Goal: Task Accomplishment & Management: Complete application form

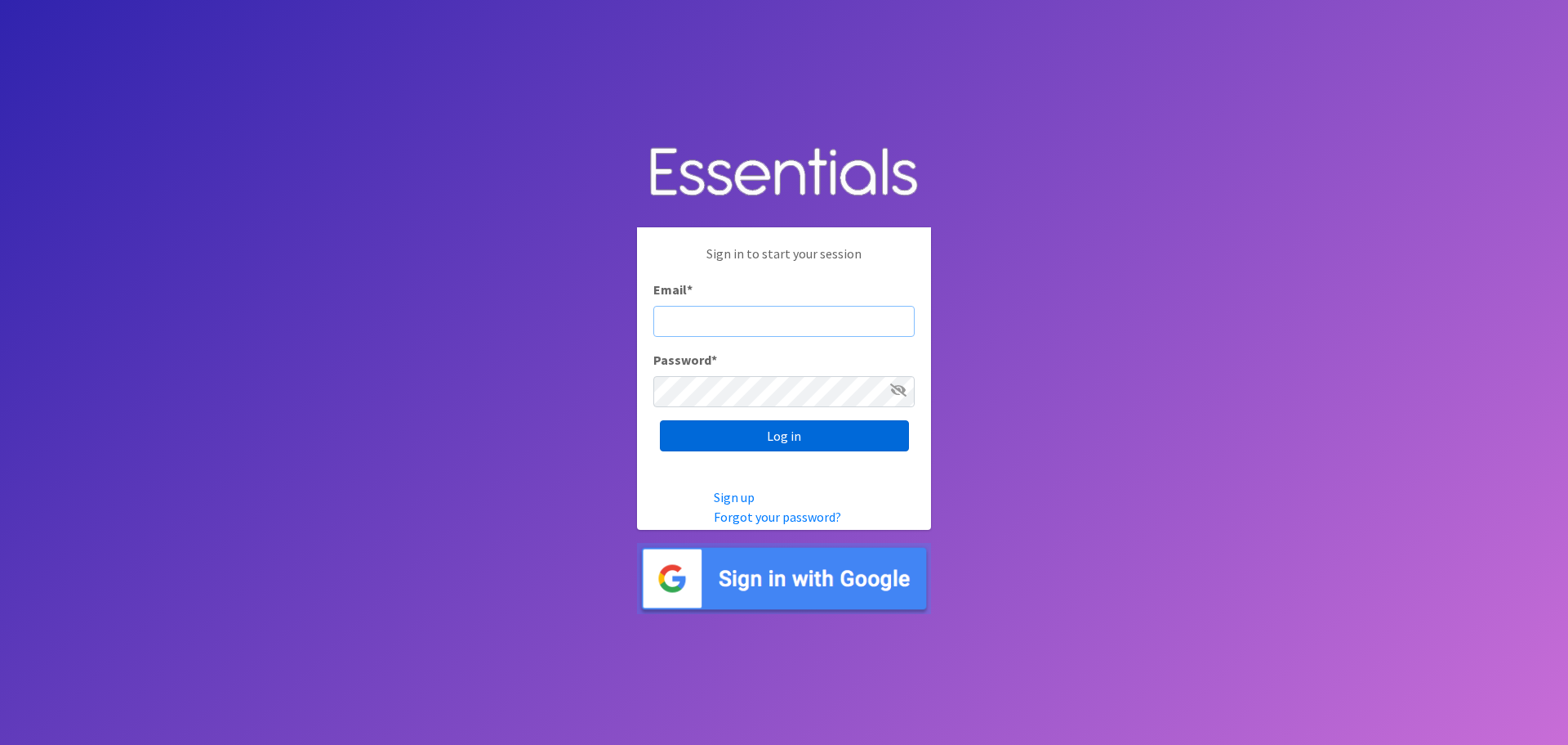
type input "[PERSON_NAME][EMAIL_ADDRESS][PERSON_NAME][DOMAIN_NAME]"
click at [791, 450] on input "Log in" at bounding box center [784, 435] width 249 height 31
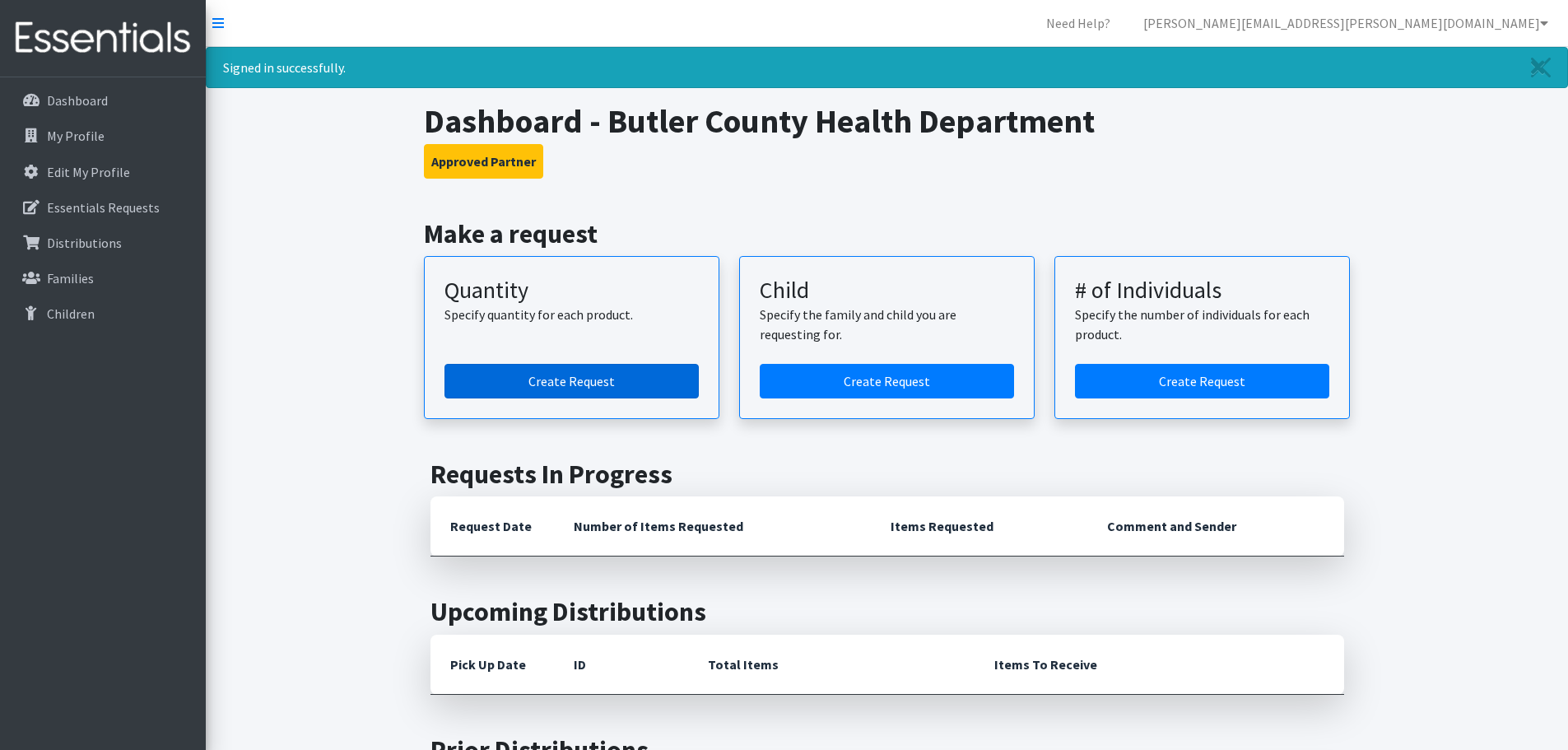
click at [578, 372] on link "Create Request" at bounding box center [571, 381] width 255 height 35
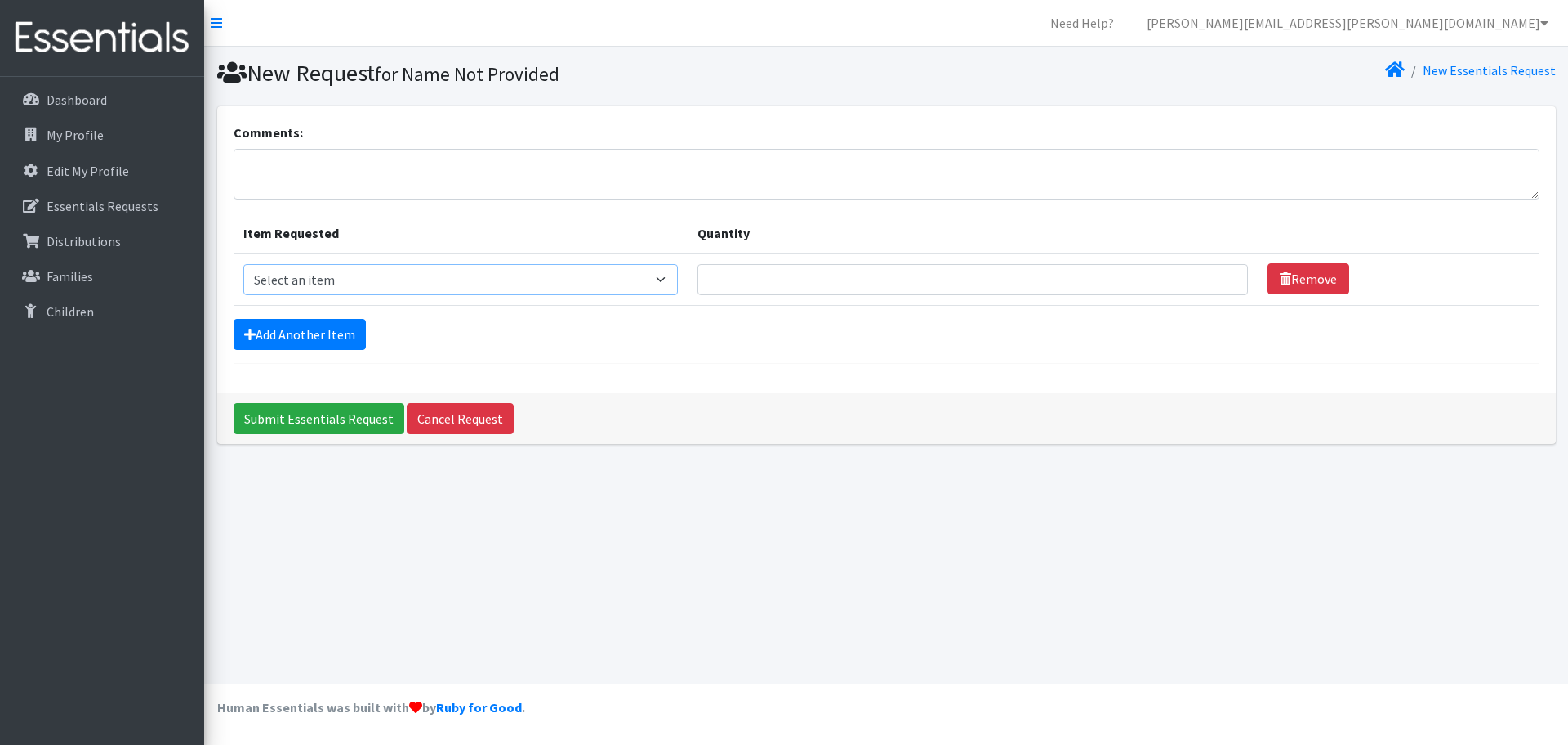
click at [504, 272] on select "Select an item Adult Briefs (x-small) Adult Briefs Large Adult Briefs X-Large A…" at bounding box center [460, 280] width 434 height 31
select select "346"
click at [243, 264] on select "Select an item Adult Briefs (x-small) Adult Briefs Large Adult Briefs X-Large A…" at bounding box center [460, 280] width 434 height 31
click at [764, 287] on input "Quantity" at bounding box center [972, 280] width 551 height 31
type input "300"
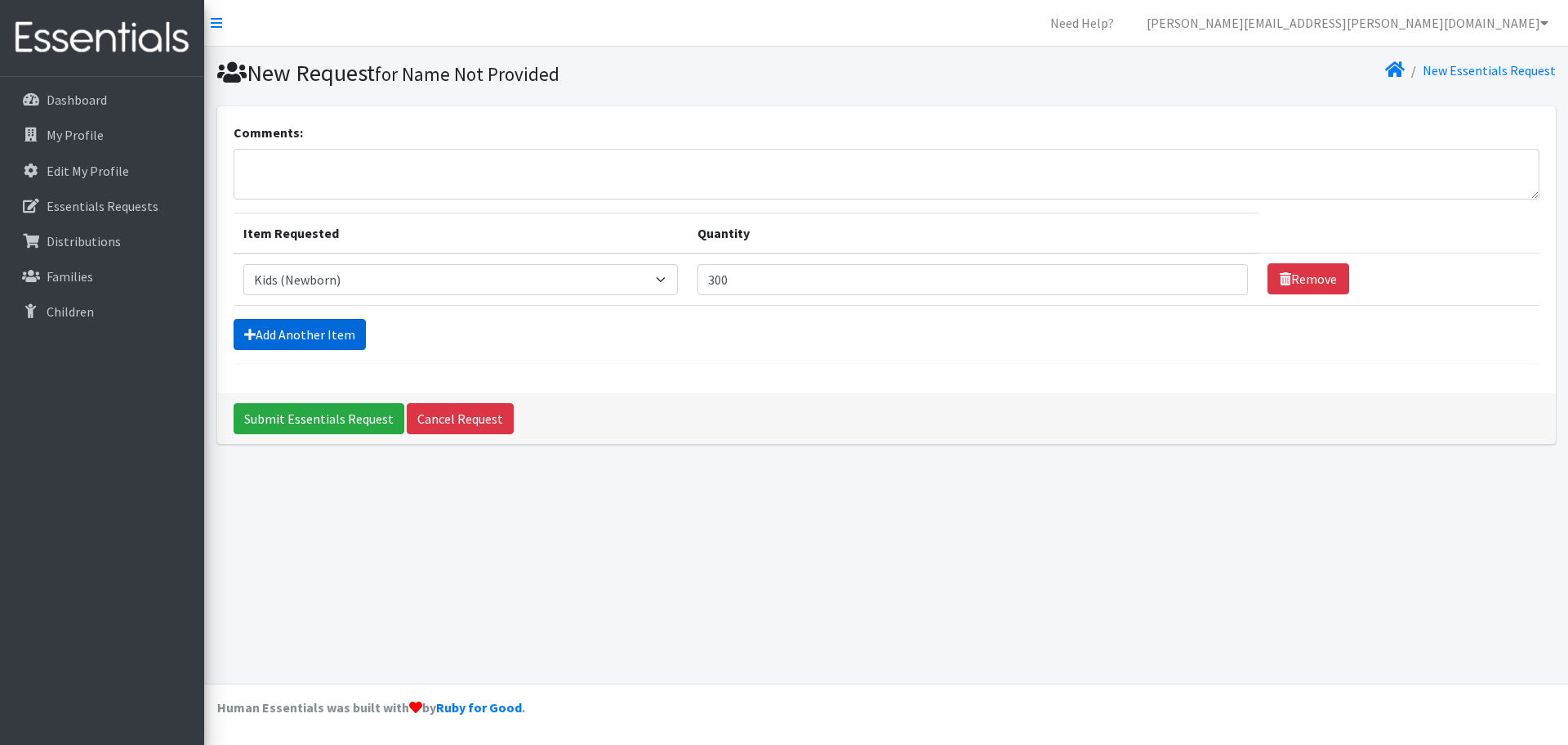
click at [251, 328] on icon at bounding box center [250, 335] width 12 height 13
click at [264, 335] on link "Add Another Item" at bounding box center [300, 335] width 133 height 31
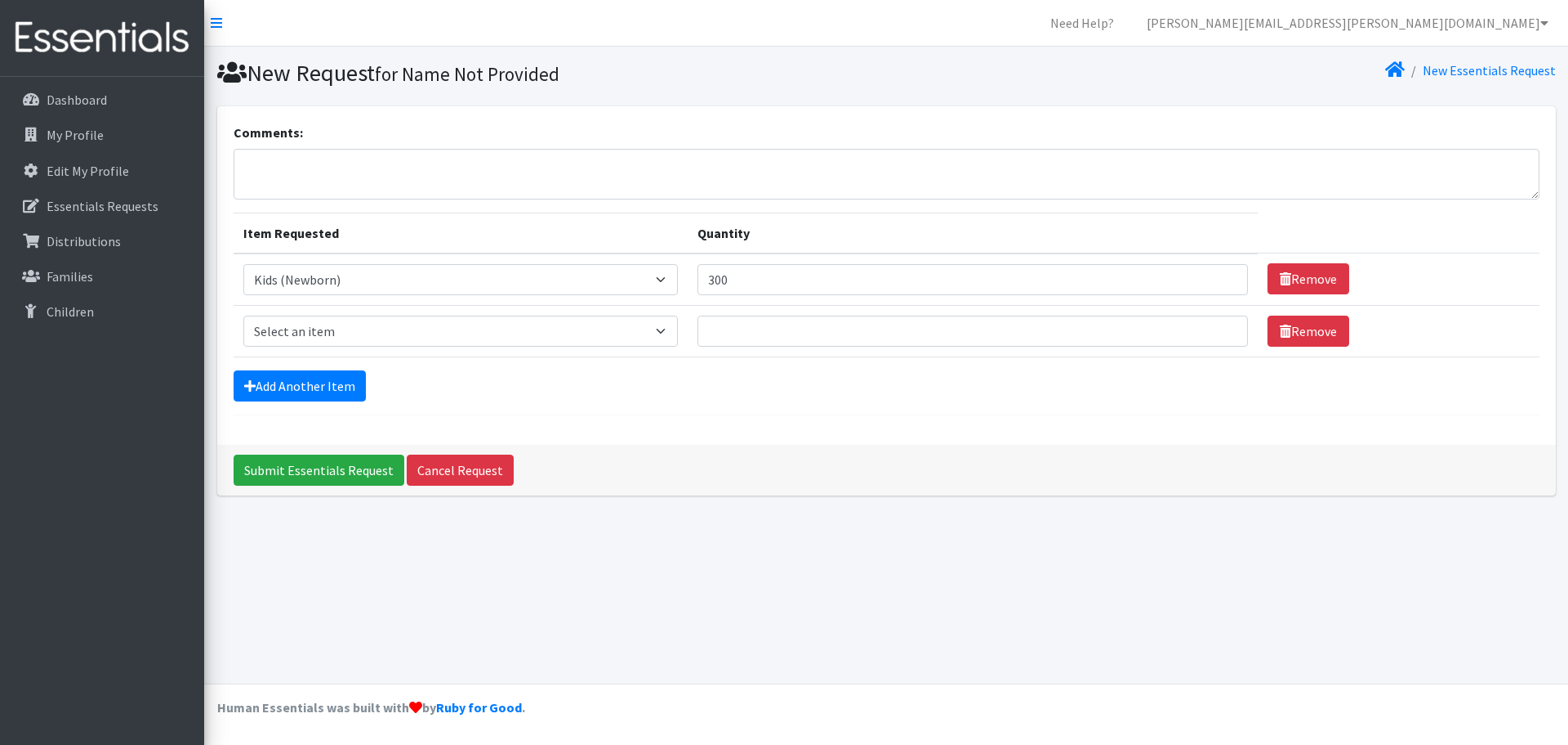
click at [243, 406] on form "Comments: Item Requested Quantity Item Requested Select an item Adult Briefs (x…" at bounding box center [887, 269] width 1307 height 292
click at [246, 389] on icon at bounding box center [250, 386] width 12 height 13
click at [337, 322] on select "Select an item Adult Briefs (x-small) Adult Briefs Large Adult Briefs X-Large A…" at bounding box center [460, 331] width 434 height 31
select select "348"
click at [243, 315] on select "Select an item Adult Briefs (x-small) Adult Briefs Large Adult Briefs X-Large A…" at bounding box center [460, 331] width 434 height 31
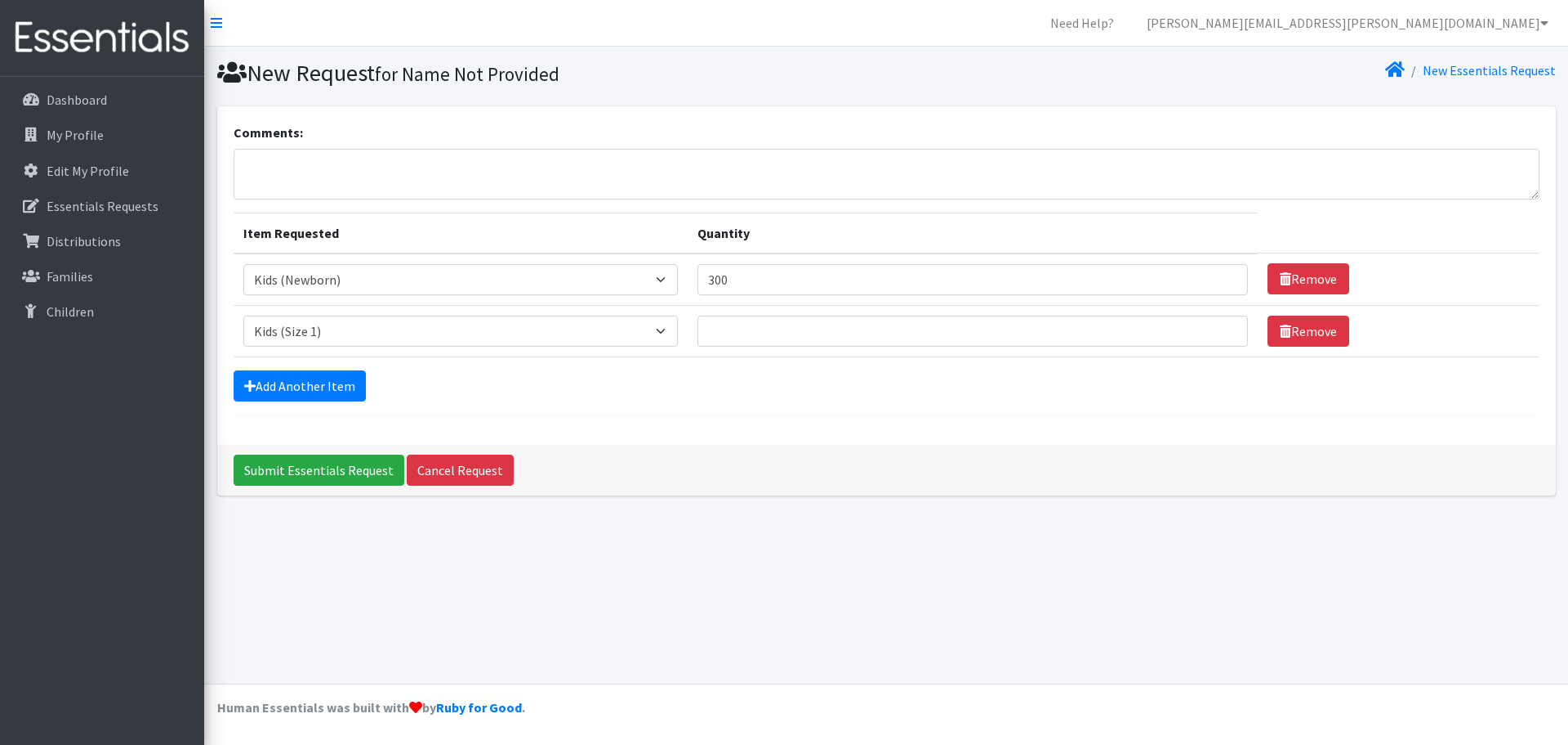
click at [779, 347] on td "Quantity" at bounding box center [972, 331] width 570 height 52
click at [786, 325] on input "Quantity" at bounding box center [972, 331] width 551 height 31
type input "300"
click at [283, 392] on link "Add Another Item" at bounding box center [300, 385] width 133 height 31
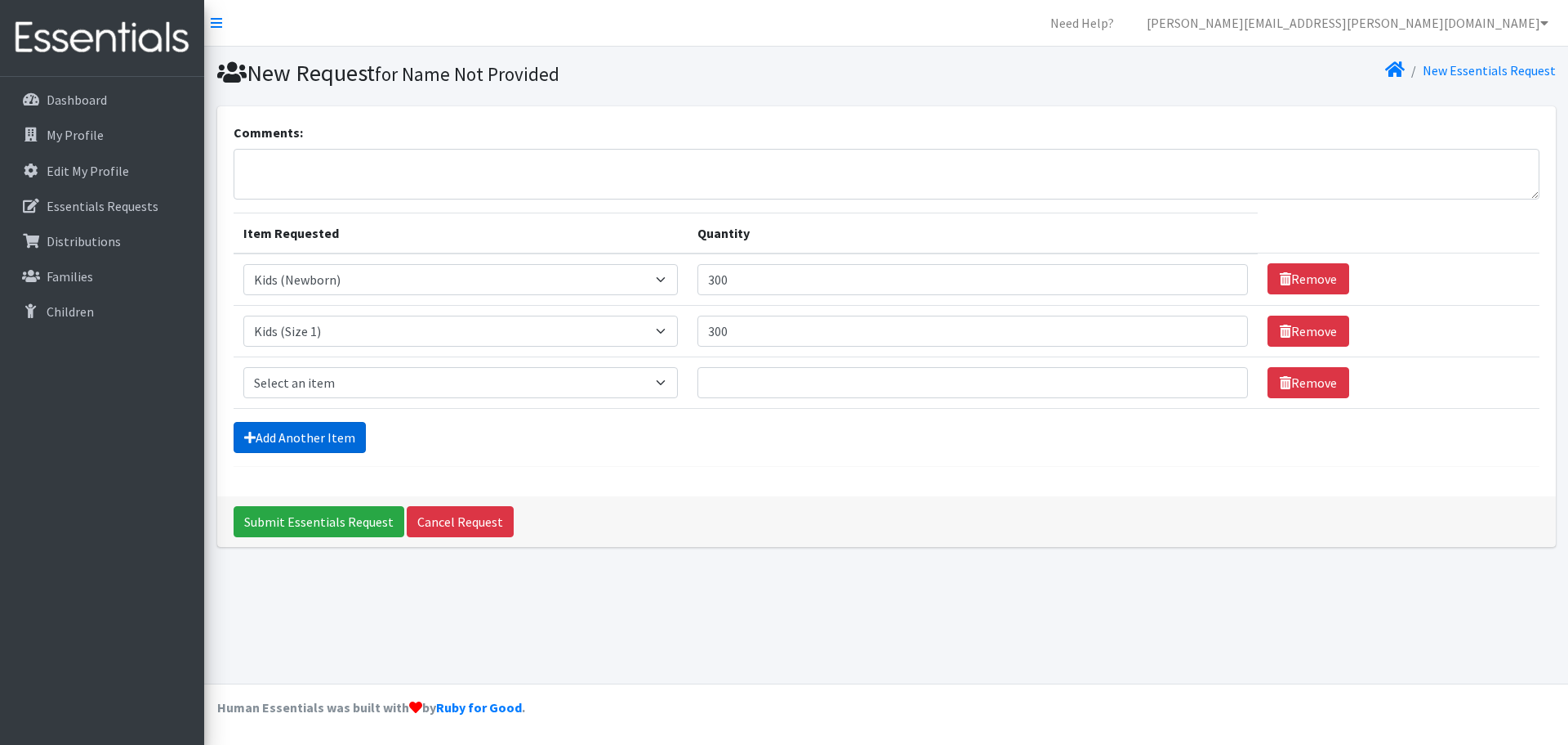
click at [281, 446] on link "Add Another Item" at bounding box center [300, 437] width 133 height 31
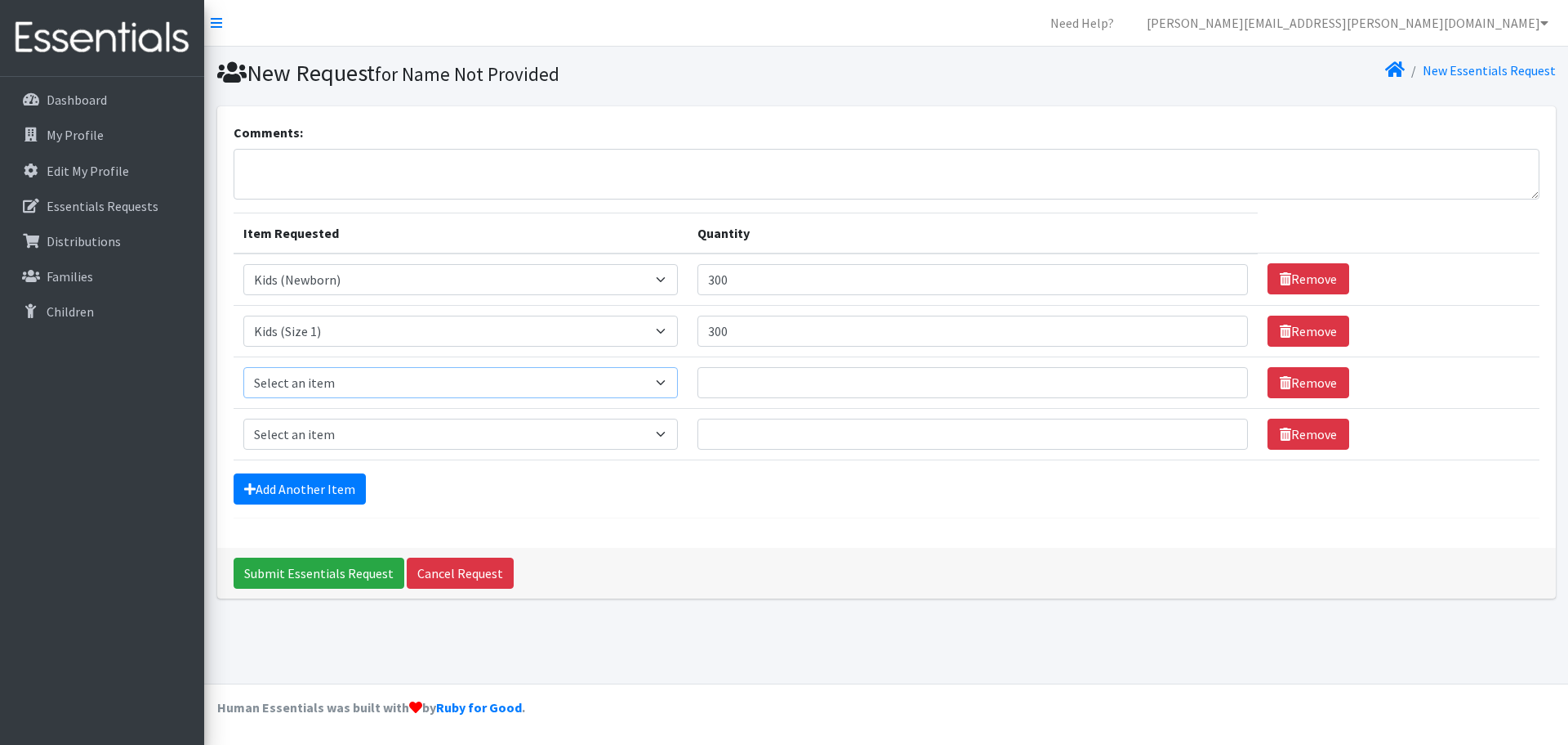
click at [316, 377] on select "Select an item Adult Briefs (x-small) Adult Briefs Large Adult Briefs X-Large A…" at bounding box center [460, 383] width 434 height 31
select select "360"
click at [243, 367] on select "Select an item Adult Briefs (x-small) Adult Briefs Large Adult Briefs X-Large A…" at bounding box center [460, 383] width 434 height 31
click at [337, 433] on select "Select an item Adult Briefs (x-small) Adult Briefs Large Adult Briefs X-Large A…" at bounding box center [460, 434] width 434 height 31
select select "326"
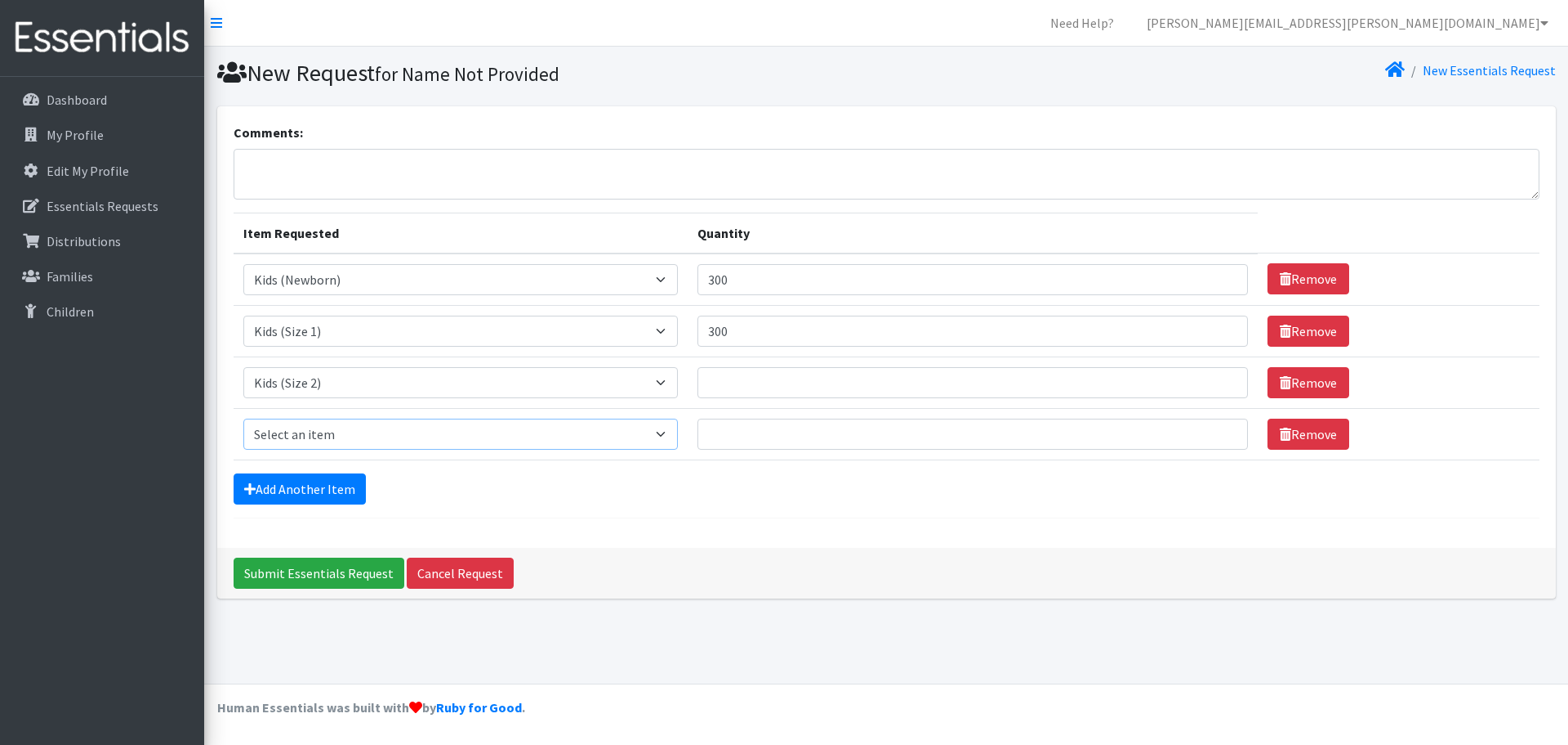
click at [243, 418] on select "Select an item Adult Briefs (x-small) Adult Briefs Large Adult Briefs X-Large A…" at bounding box center [460, 434] width 434 height 31
click at [735, 397] on input "Quantity" at bounding box center [972, 383] width 551 height 31
type input "300"
click at [744, 425] on input "Quantity" at bounding box center [972, 434] width 551 height 31
type input "400"
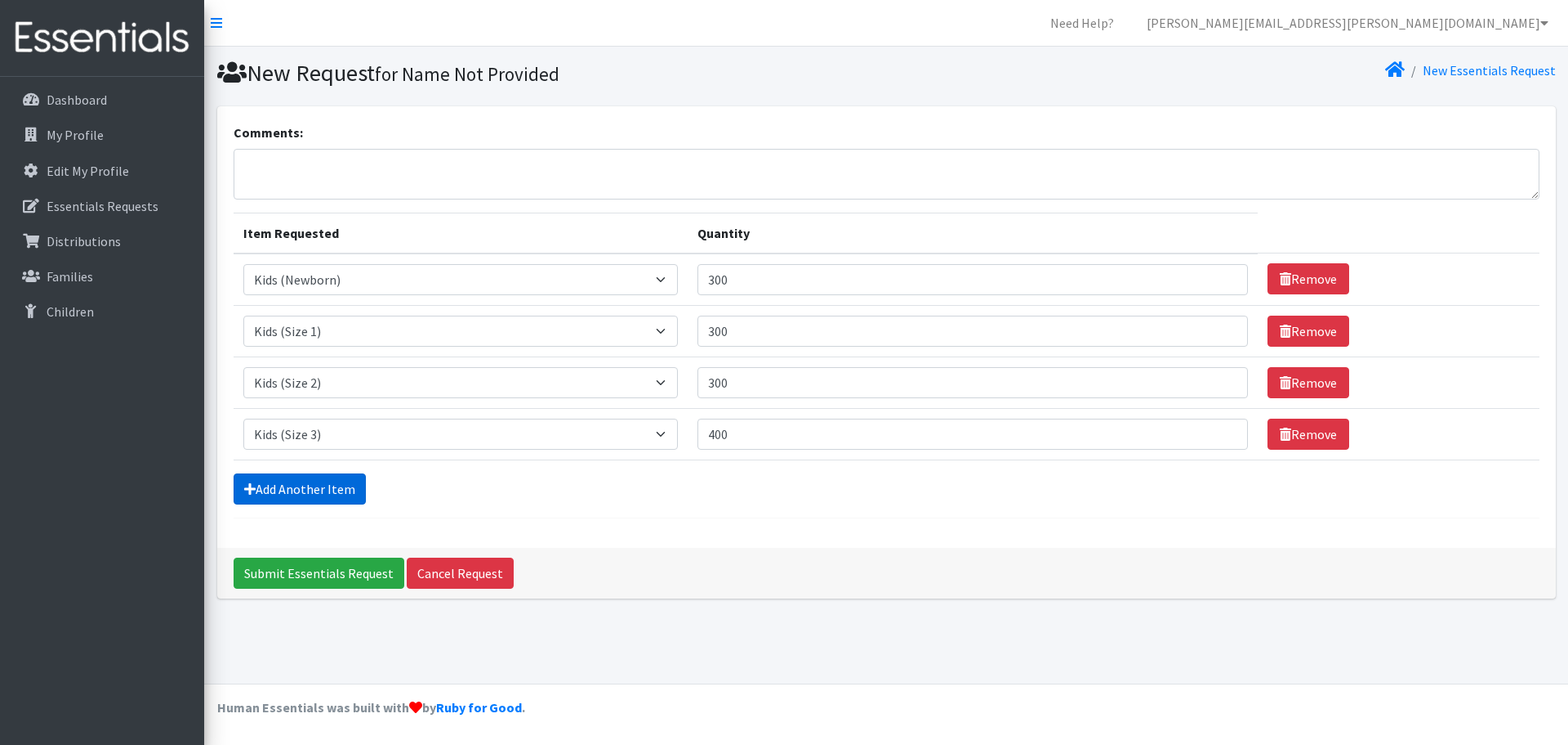
click at [324, 499] on link "Add Another Item" at bounding box center [300, 488] width 133 height 31
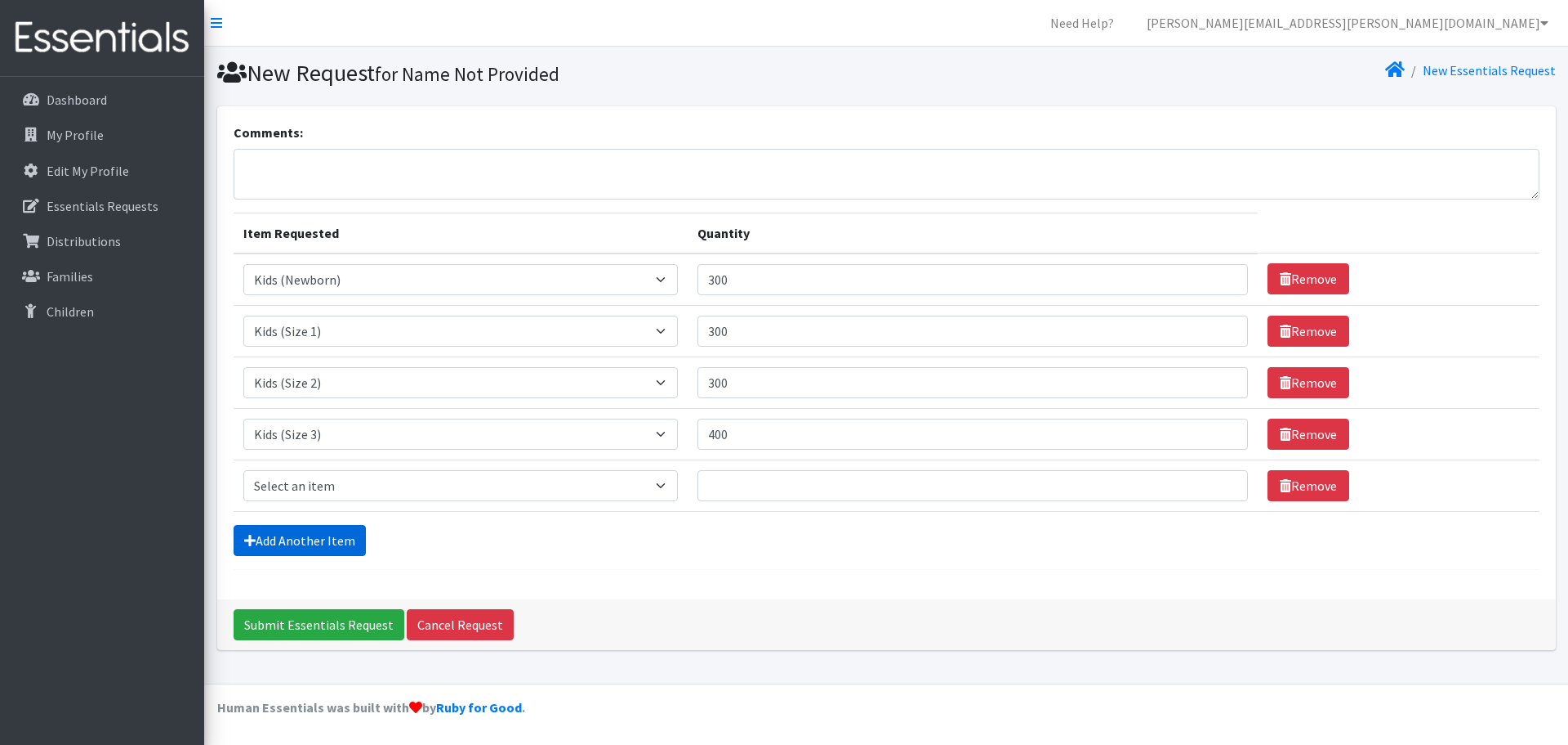
click at [313, 543] on link "Add Another Item" at bounding box center [300, 540] width 133 height 31
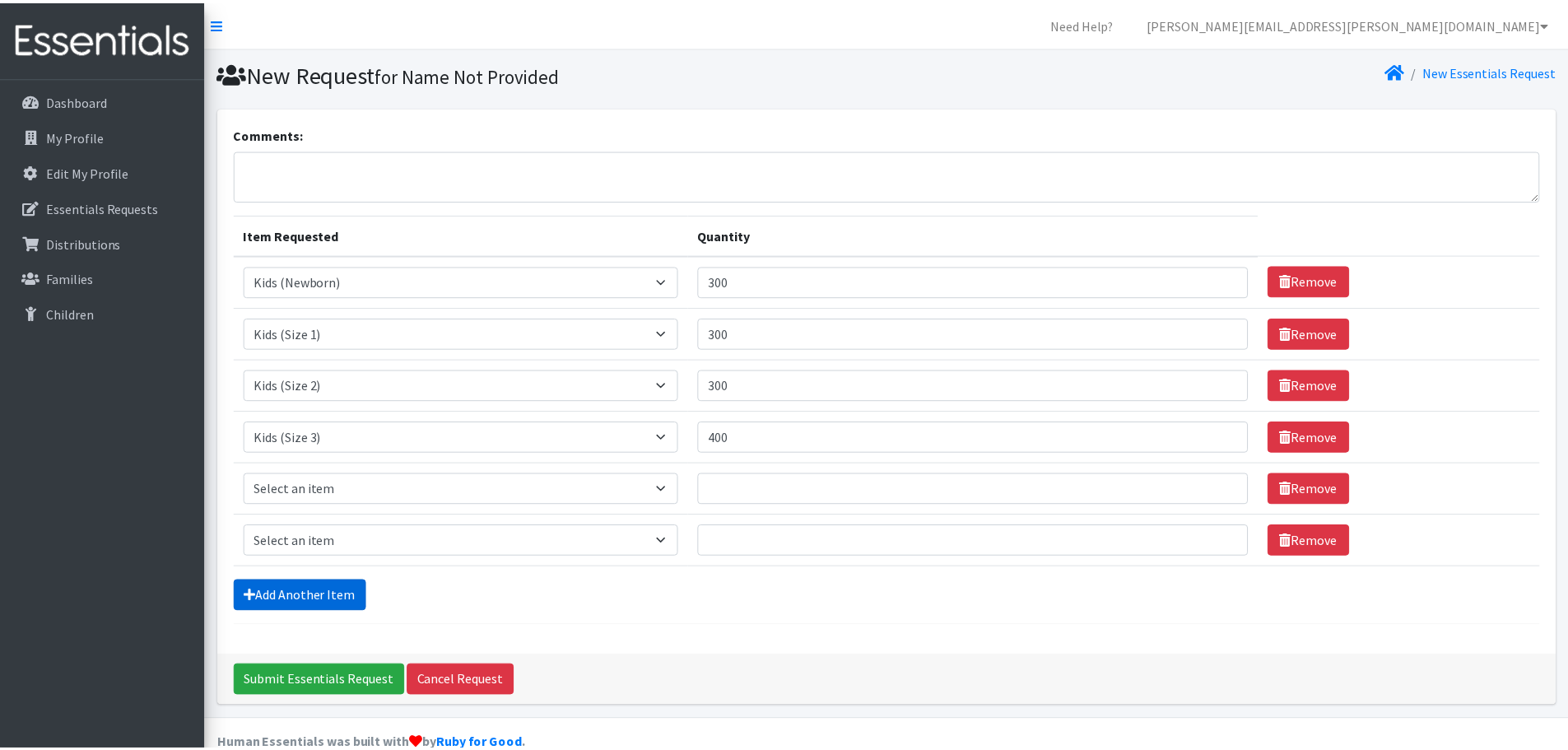
scroll to position [31, 0]
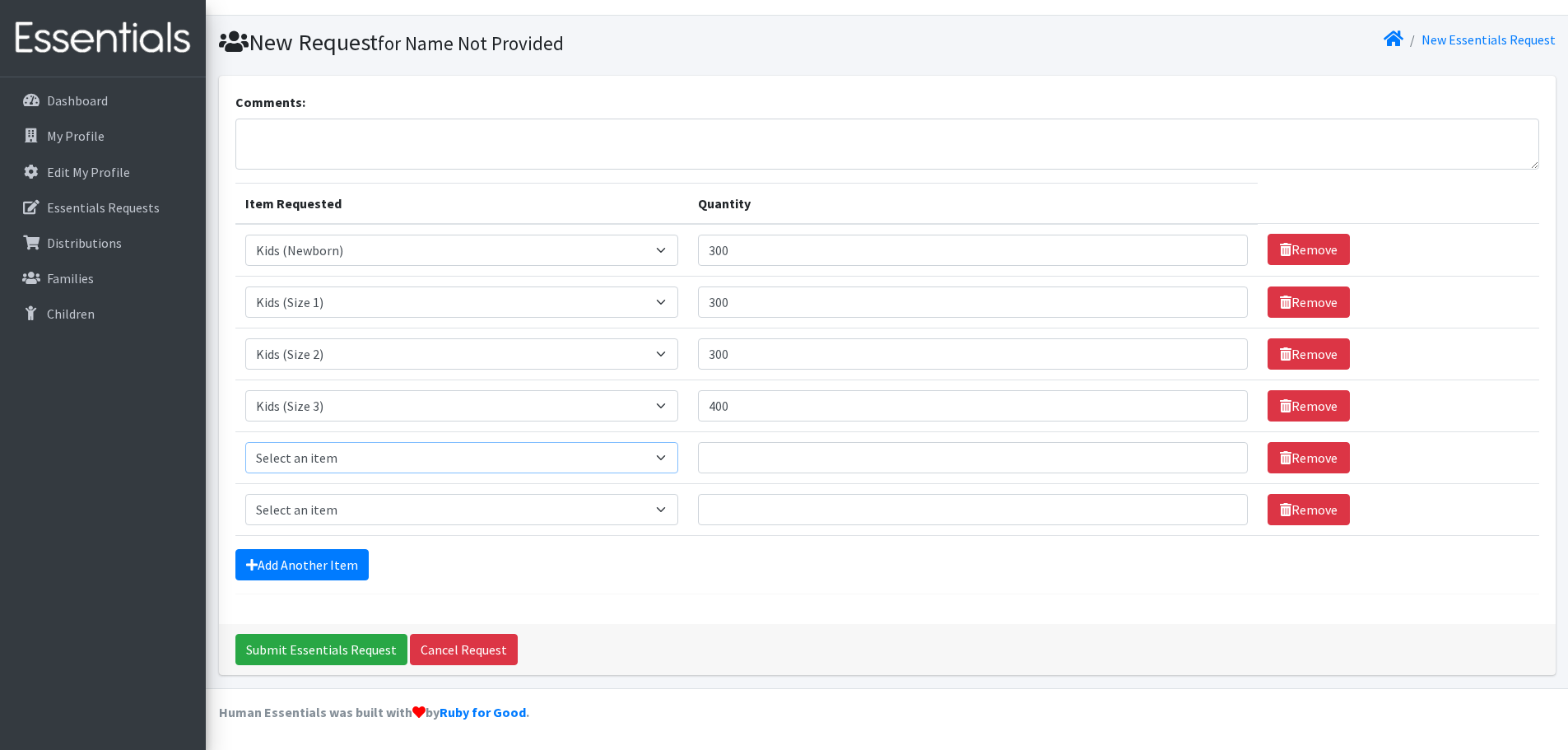
click at [350, 459] on select "Select an item Adult Briefs (x-small) Adult Briefs Large Adult Briefs X-Large A…" at bounding box center [462, 458] width 434 height 31
select select "335"
click at [245, 442] on select "Select an item Adult Briefs (x-small) Adult Briefs Large Adult Briefs X-Large A…" at bounding box center [462, 458] width 434 height 31
click at [401, 519] on select "Select an item Adult Briefs (x-small) Adult Briefs Large Adult Briefs X-Large A…" at bounding box center [462, 509] width 434 height 31
select select "336"
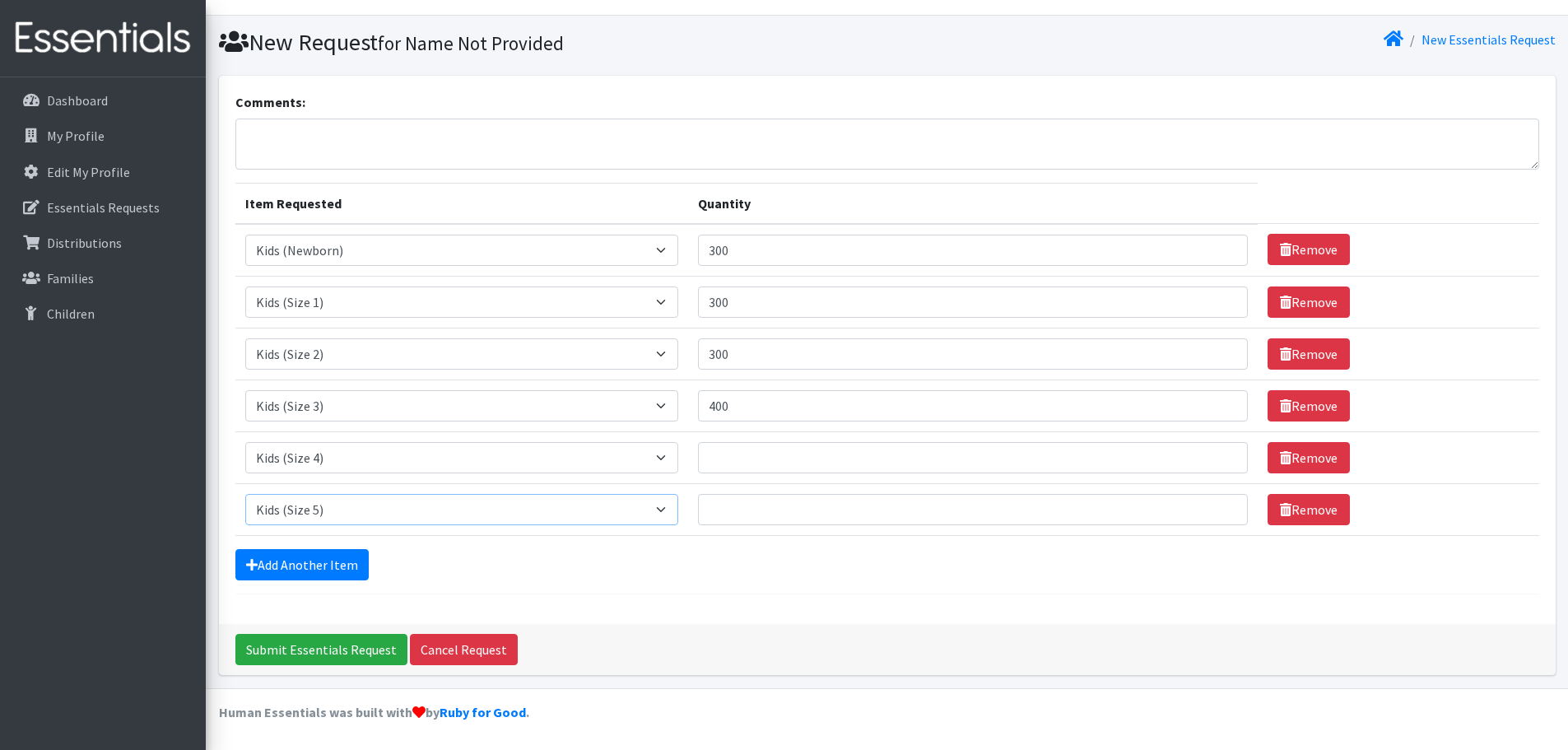
click at [245, 494] on select "Select an item Adult Briefs (x-small) Adult Briefs Large Adult Briefs X-Large A…" at bounding box center [462, 509] width 434 height 31
click at [848, 461] on input "Quantity" at bounding box center [972, 458] width 549 height 31
type input "400"
click at [849, 501] on input "Quantity" at bounding box center [972, 509] width 549 height 31
type input "400"
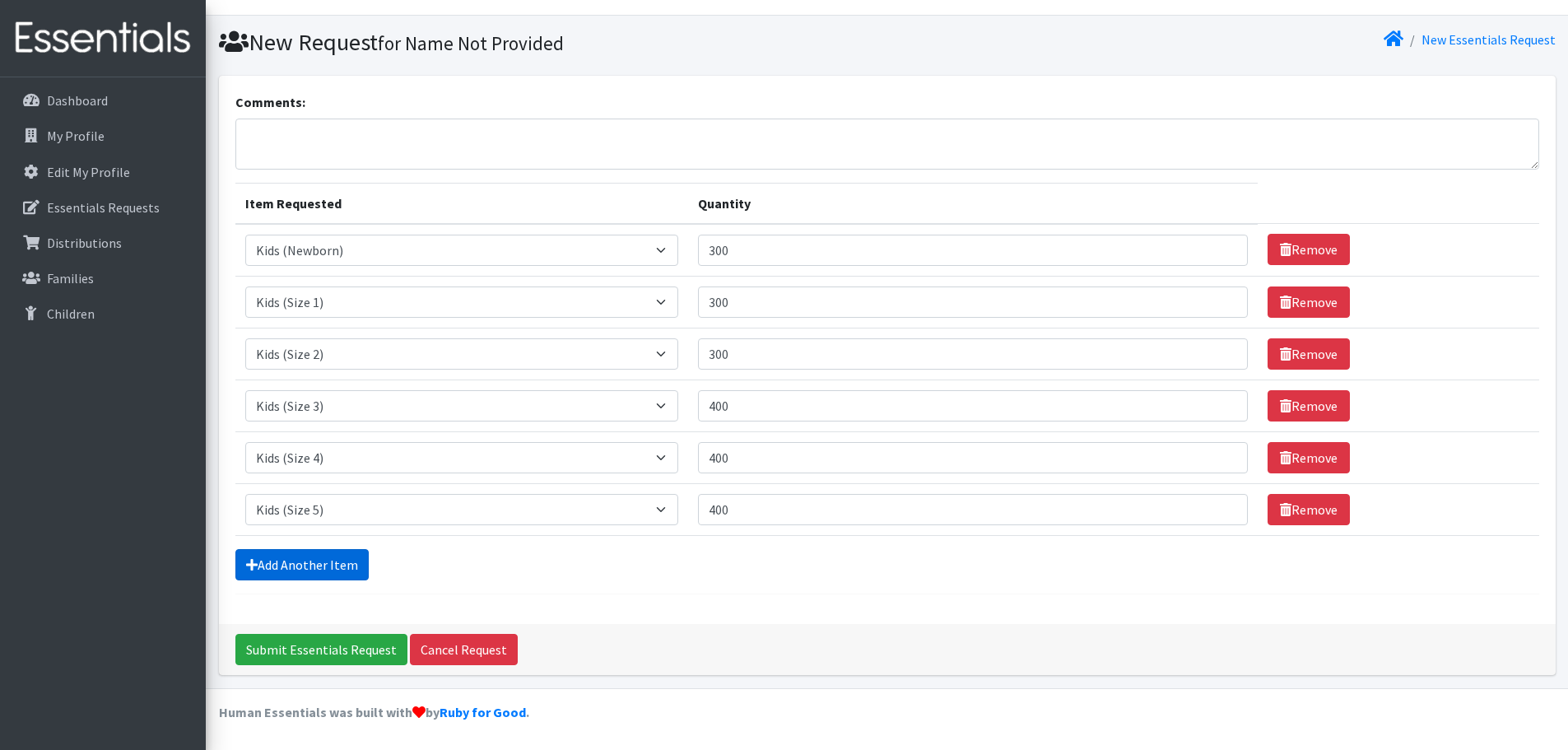
click at [254, 573] on link "Add Another Item" at bounding box center [302, 564] width 134 height 31
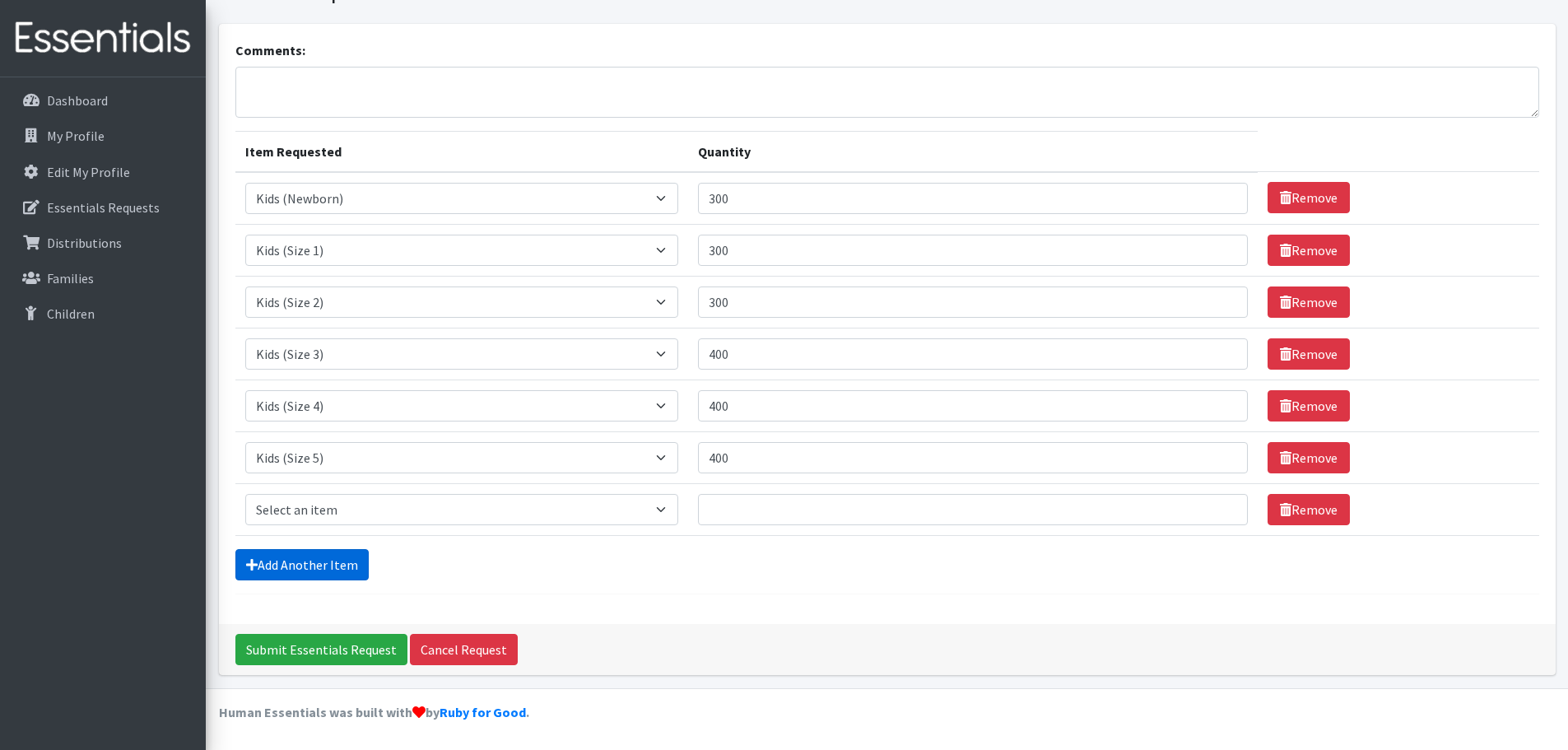
click at [254, 566] on icon at bounding box center [252, 564] width 12 height 14
click at [262, 569] on link "Add Another Item" at bounding box center [302, 564] width 134 height 31
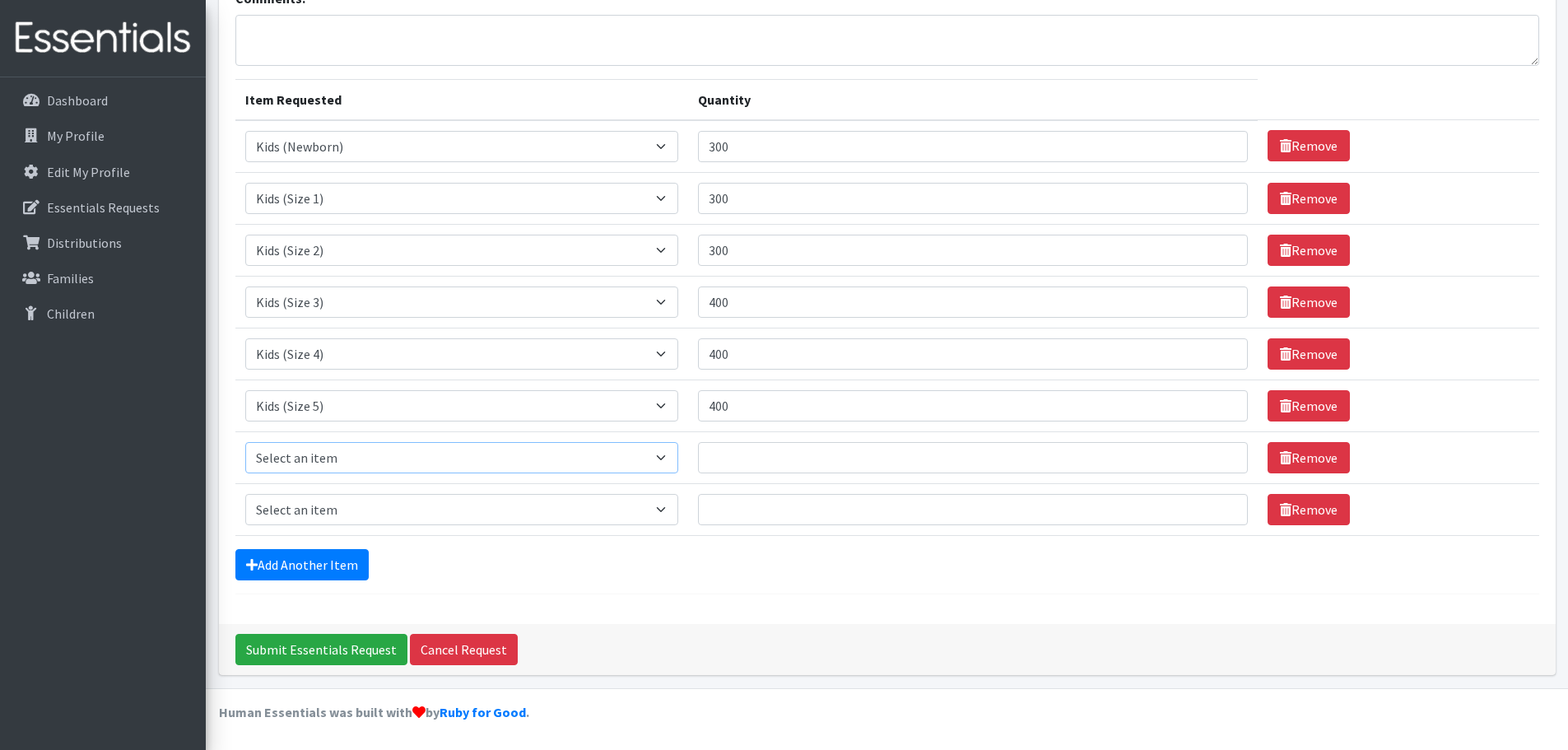
click at [327, 449] on select "Select an item Adult Briefs (x-small) Adult Briefs Large Adult Briefs X-Large A…" at bounding box center [462, 458] width 434 height 31
select select "338"
click at [245, 442] on select "Select an item Adult Briefs (x-small) Adult Briefs Large Adult Briefs X-Large A…" at bounding box center [462, 458] width 434 height 31
click at [325, 508] on select "Select an item Adult Briefs (x-small) Adult Briefs Large Adult Briefs X-Large A…" at bounding box center [462, 509] width 434 height 31
select select "353"
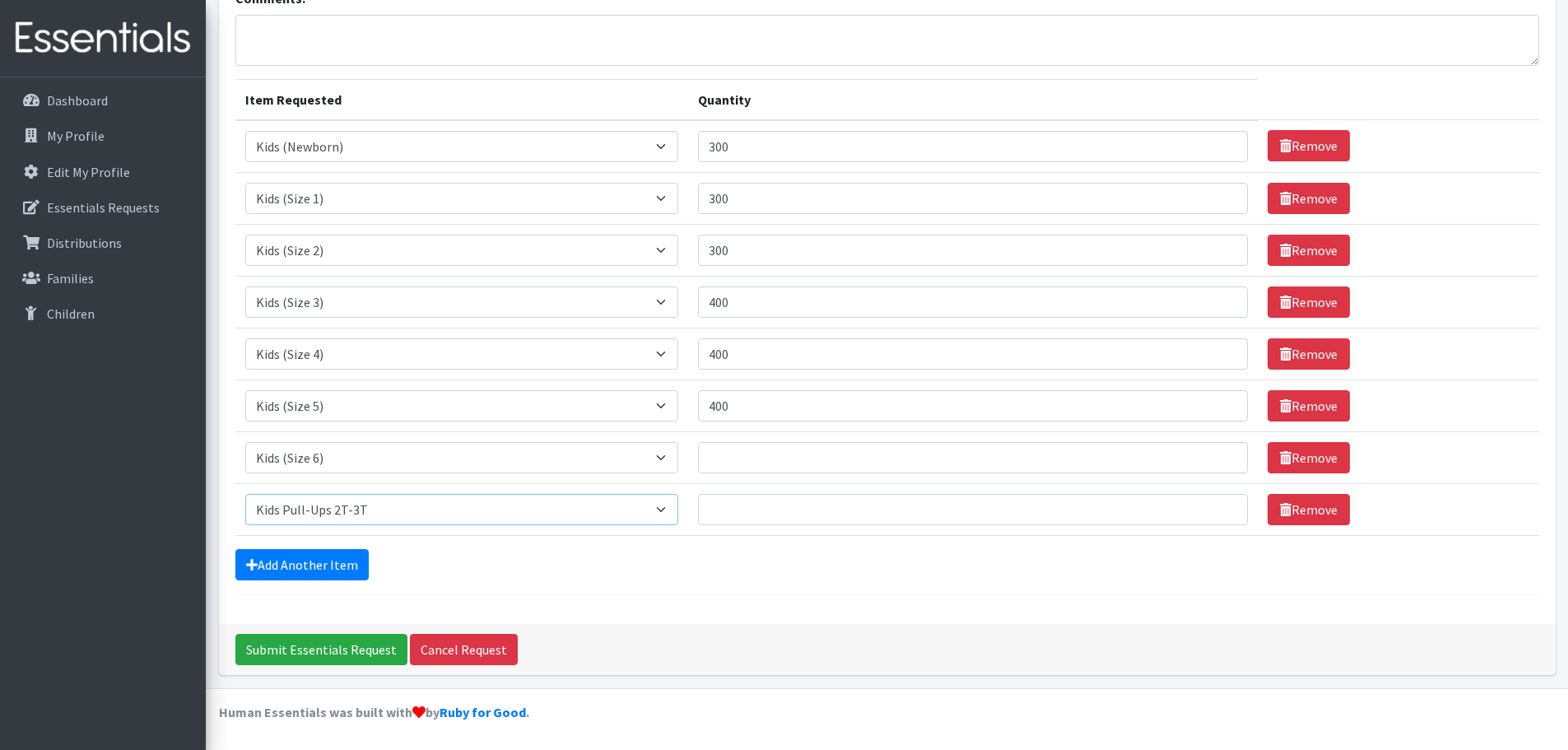
click at [245, 494] on select "Select an item Adult Briefs (x-small) Adult Briefs Large Adult Briefs X-Large A…" at bounding box center [462, 509] width 434 height 31
click at [1119, 442] on input "Quantity" at bounding box center [972, 458] width 549 height 31
type input "400"
click at [1067, 499] on input "Quantity" at bounding box center [972, 509] width 549 height 31
type input "200"
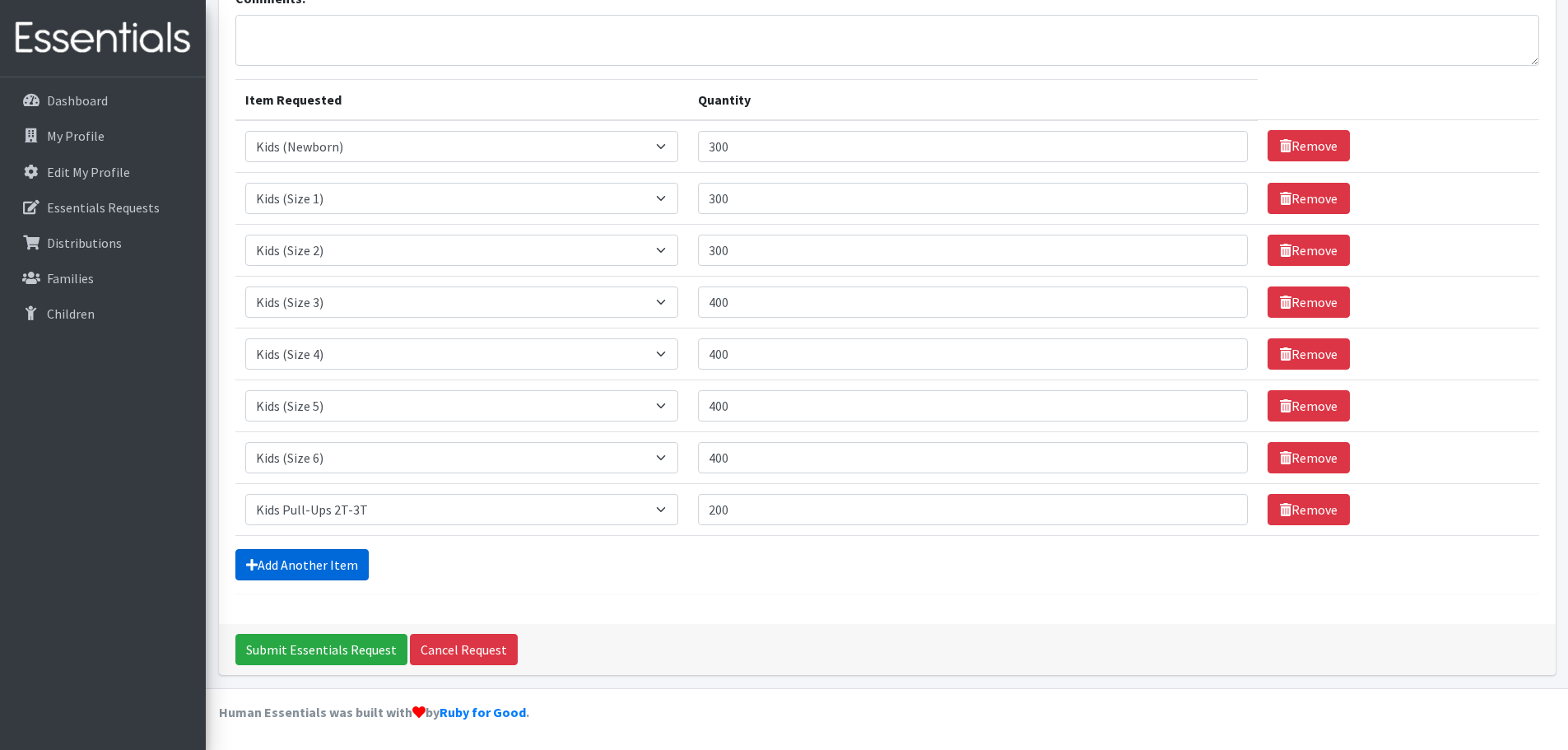
click at [302, 551] on link "Add Another Item" at bounding box center [302, 564] width 134 height 31
click at [304, 557] on link "Add Another Item" at bounding box center [302, 564] width 134 height 31
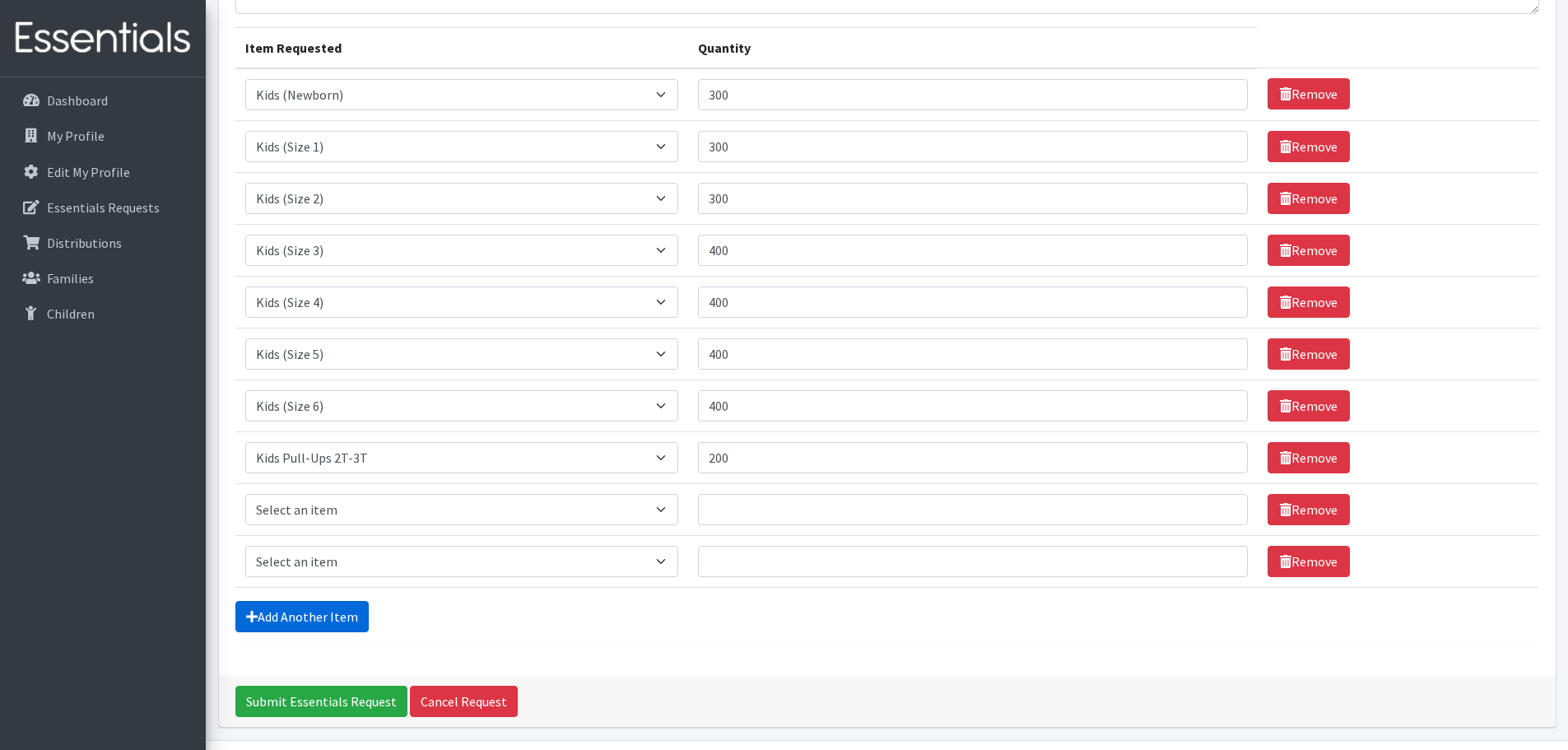
scroll to position [239, 0]
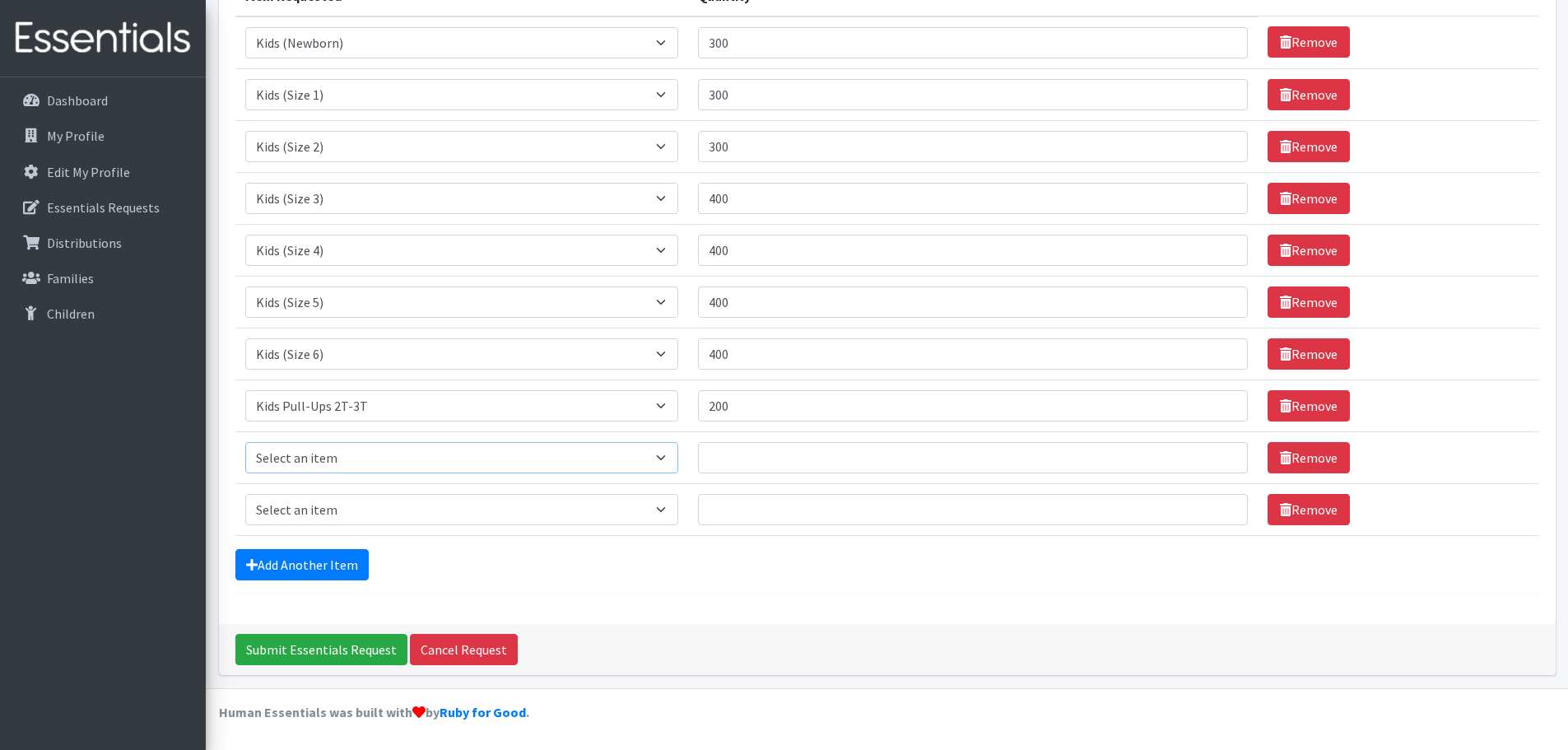
click at [329, 442] on select "Select an item Adult Briefs (x-small) Adult Briefs Large Adult Briefs X-Large A…" at bounding box center [462, 458] width 434 height 31
select select "354"
click at [245, 442] on select "Select an item Adult Briefs (x-small) Adult Briefs Large Adult Briefs X-Large A…" at bounding box center [462, 458] width 434 height 31
click at [369, 520] on select "Select an item Adult Briefs (x-small) Adult Briefs Large Adult Briefs X-Large A…" at bounding box center [462, 509] width 434 height 31
select select "6751"
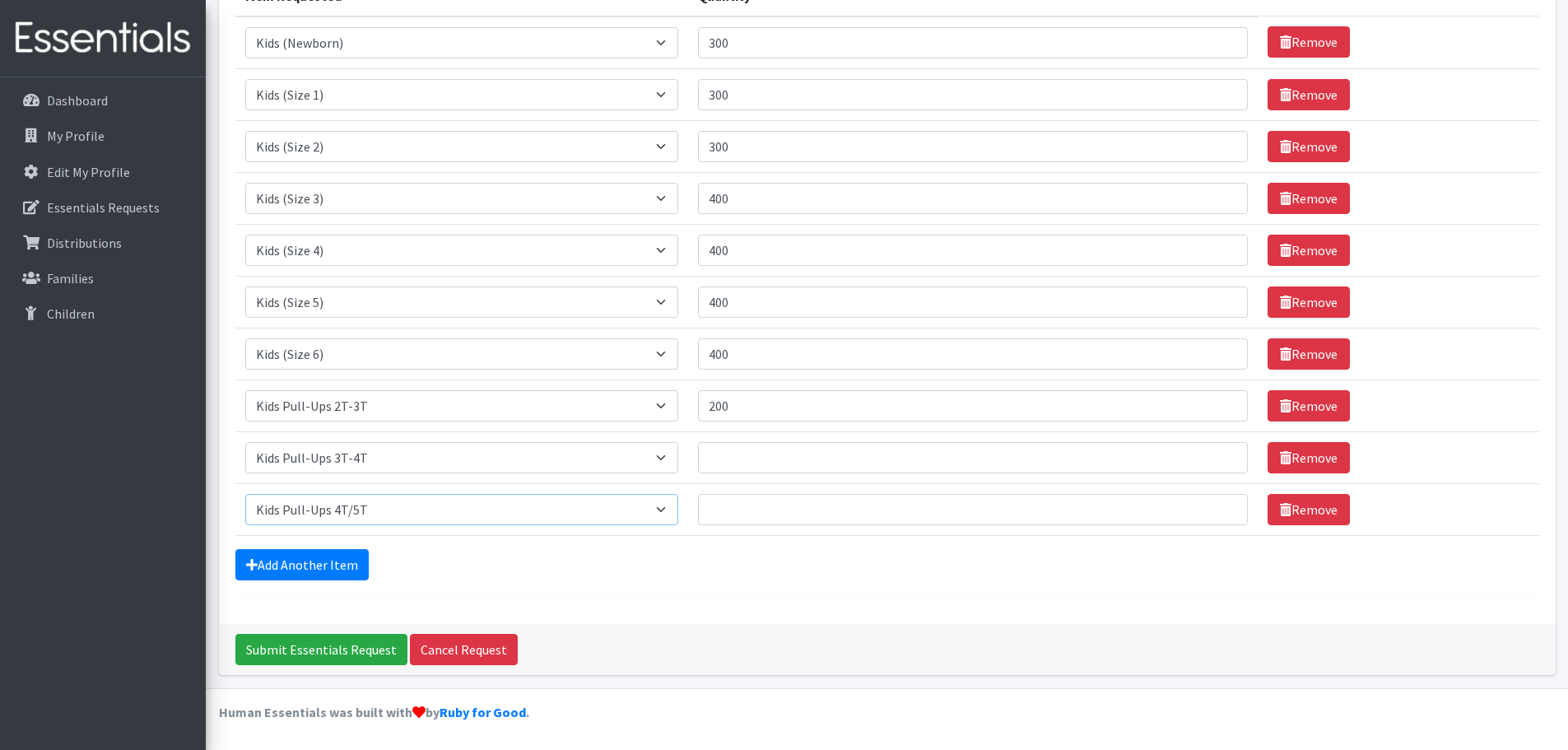
click at [245, 494] on select "Select an item Adult Briefs (x-small) Adult Briefs Large Adult Briefs X-Large A…" at bounding box center [462, 509] width 434 height 31
click at [767, 446] on input "Quantity" at bounding box center [972, 458] width 549 height 31
type input "200"
click at [757, 525] on td "Quantity" at bounding box center [973, 509] width 569 height 52
click at [757, 524] on input "Quantity" at bounding box center [972, 509] width 549 height 31
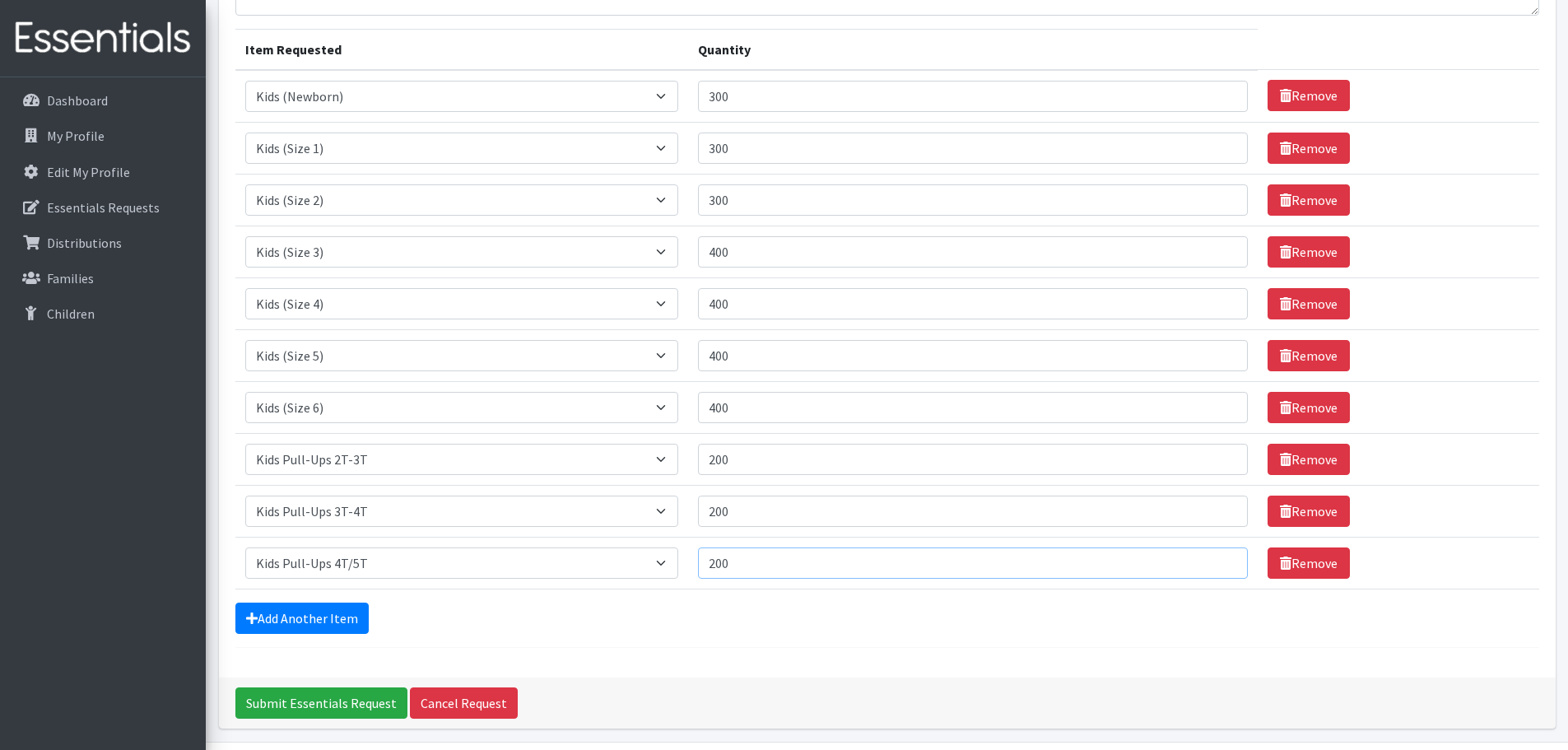
scroll to position [157, 0]
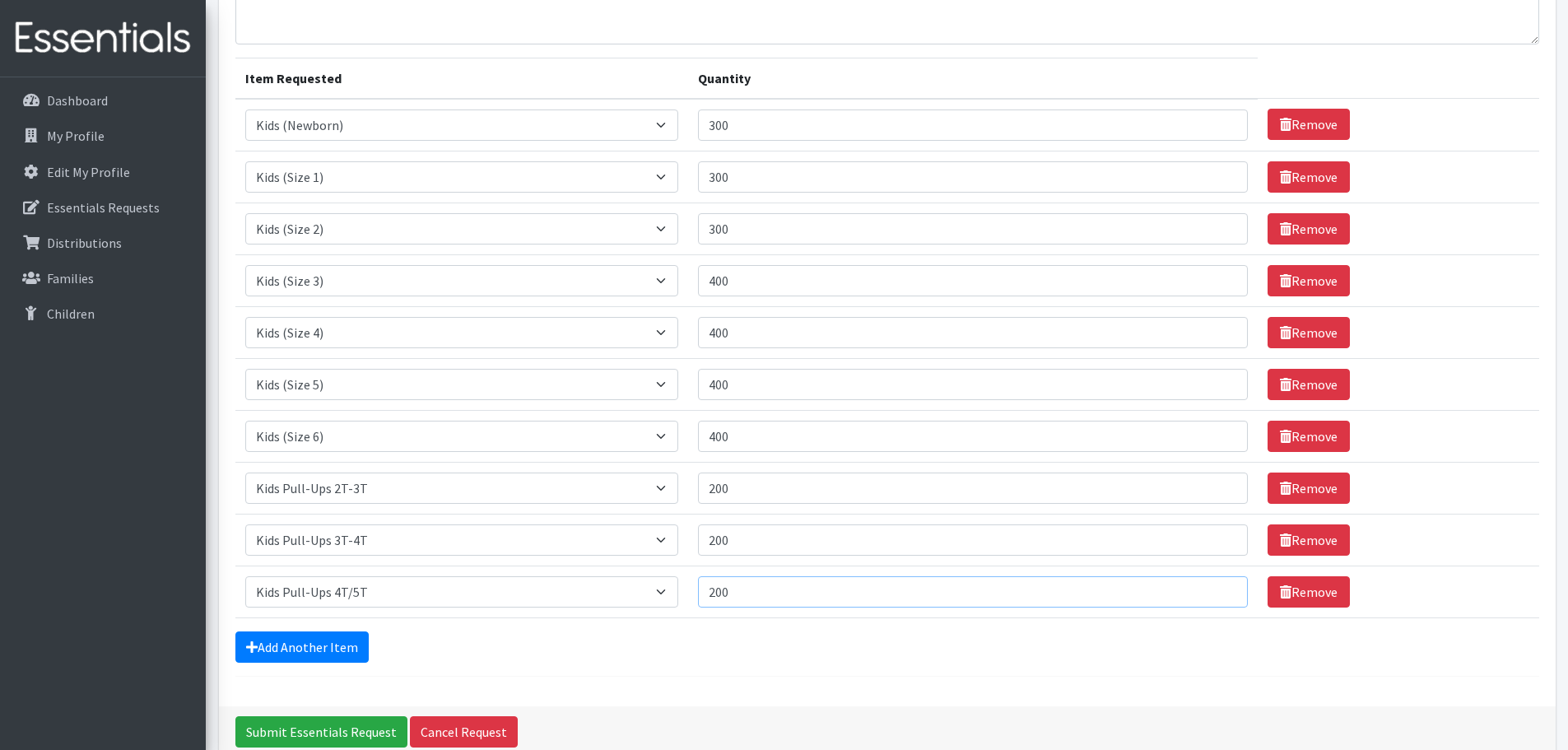
type input "200"
click at [299, 625] on form "Comments: Item Requested Quantity Item Requested Select an item Adult Briefs (x…" at bounding box center [887, 321] width 1304 height 709
click at [295, 638] on link "Add Another Item" at bounding box center [302, 646] width 134 height 31
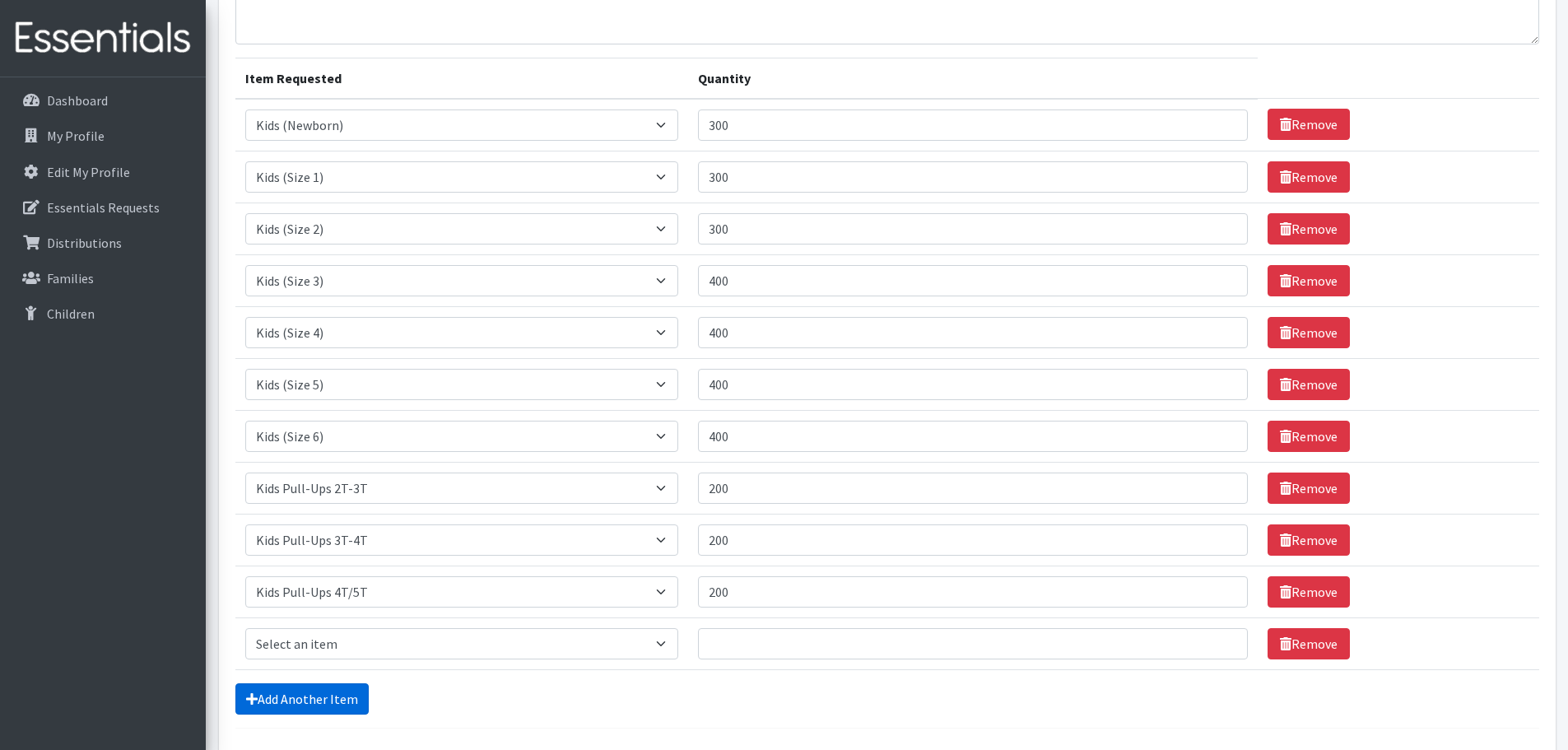
scroll to position [290, 0]
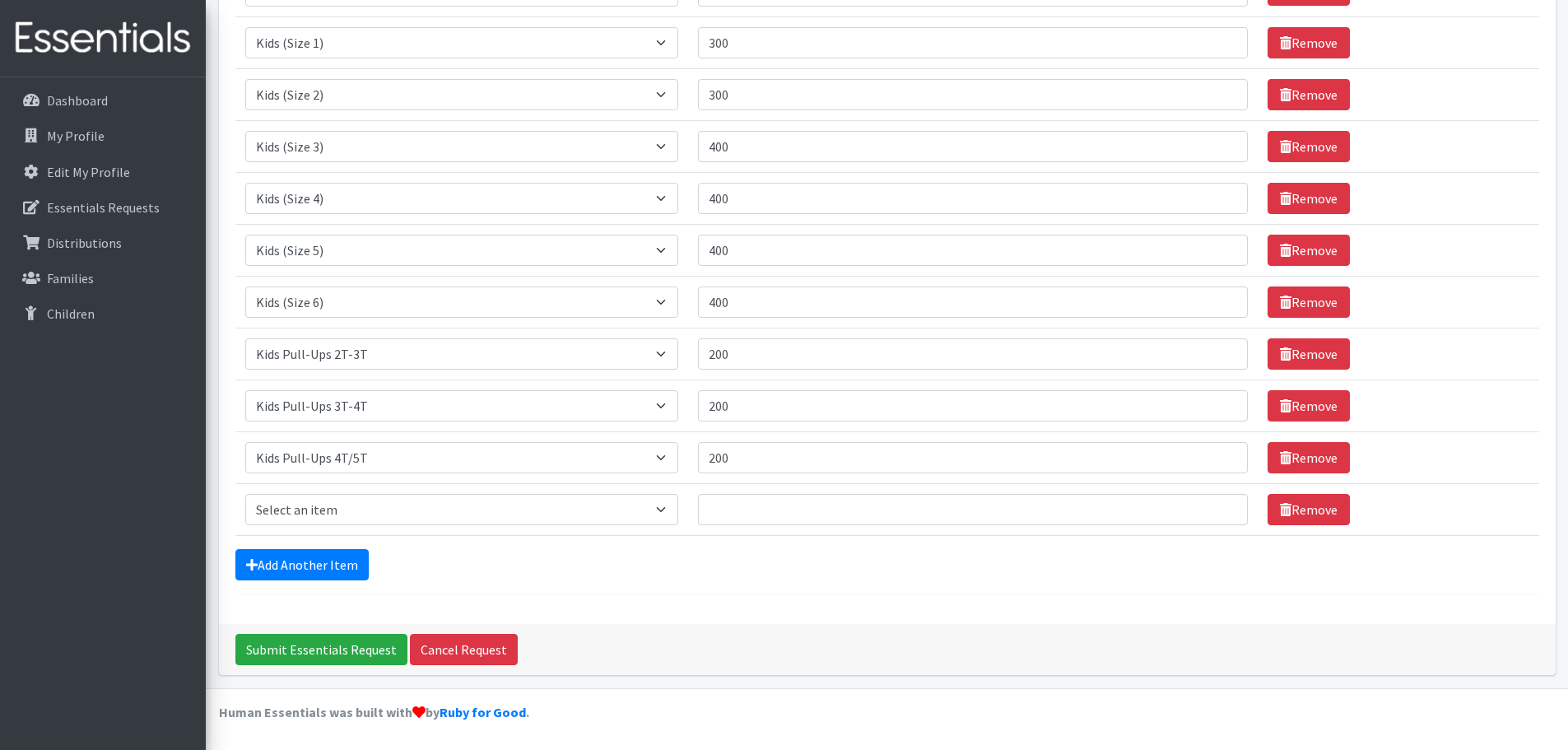
click at [344, 488] on td "Item Requested Select an item Adult Briefs (x-small) Adult Briefs Large Adult B…" at bounding box center [462, 509] width 453 height 52
click at [336, 497] on select "Select an item Adult Briefs (x-small) Adult Briefs Large Adult Briefs X-Large A…" at bounding box center [462, 509] width 434 height 31
select select "4717"
click at [245, 494] on select "Select an item Adult Briefs (x-small) Adult Briefs Large Adult Briefs X-Large A…" at bounding box center [462, 509] width 434 height 31
click at [738, 514] on input "Quantity" at bounding box center [972, 509] width 549 height 31
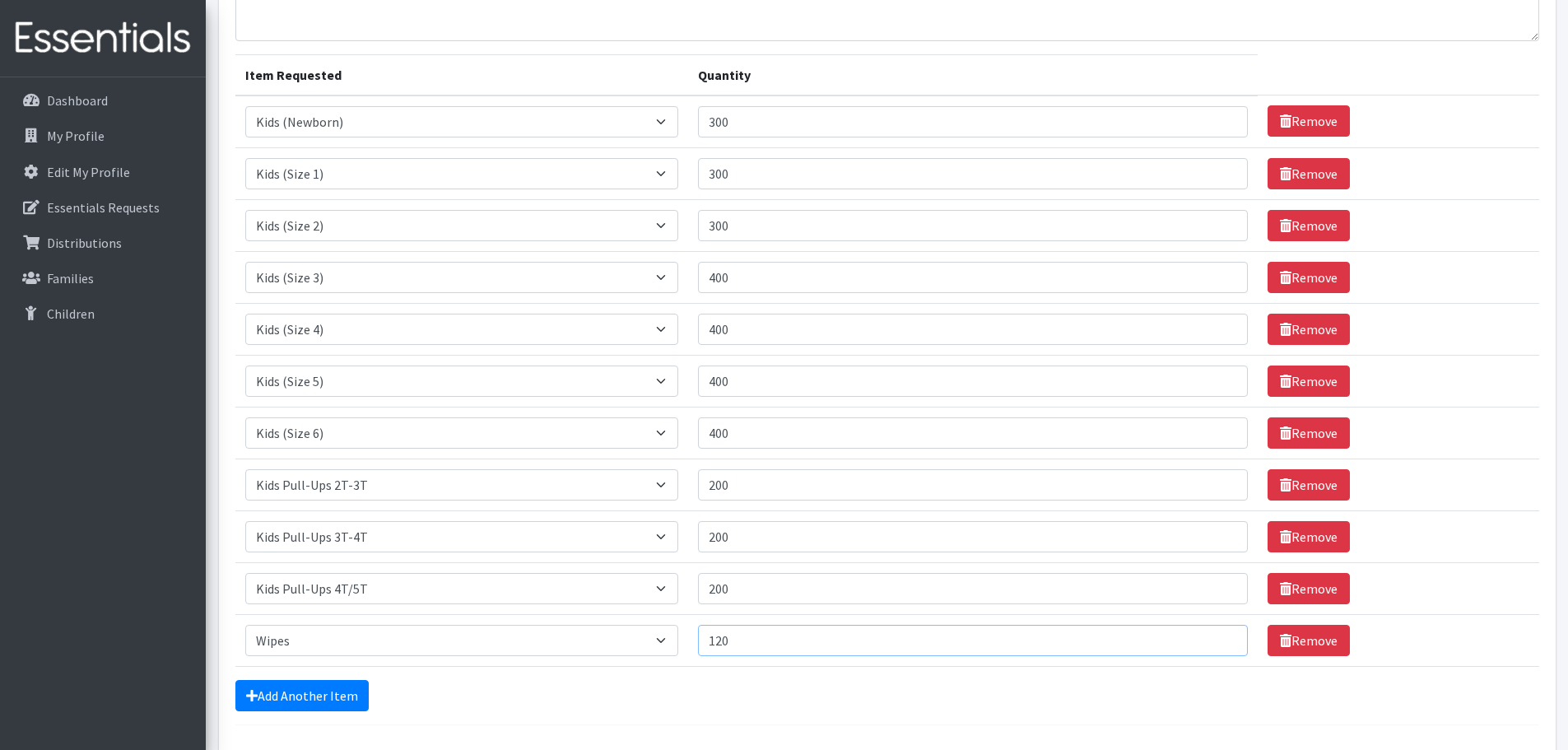
scroll to position [0, 0]
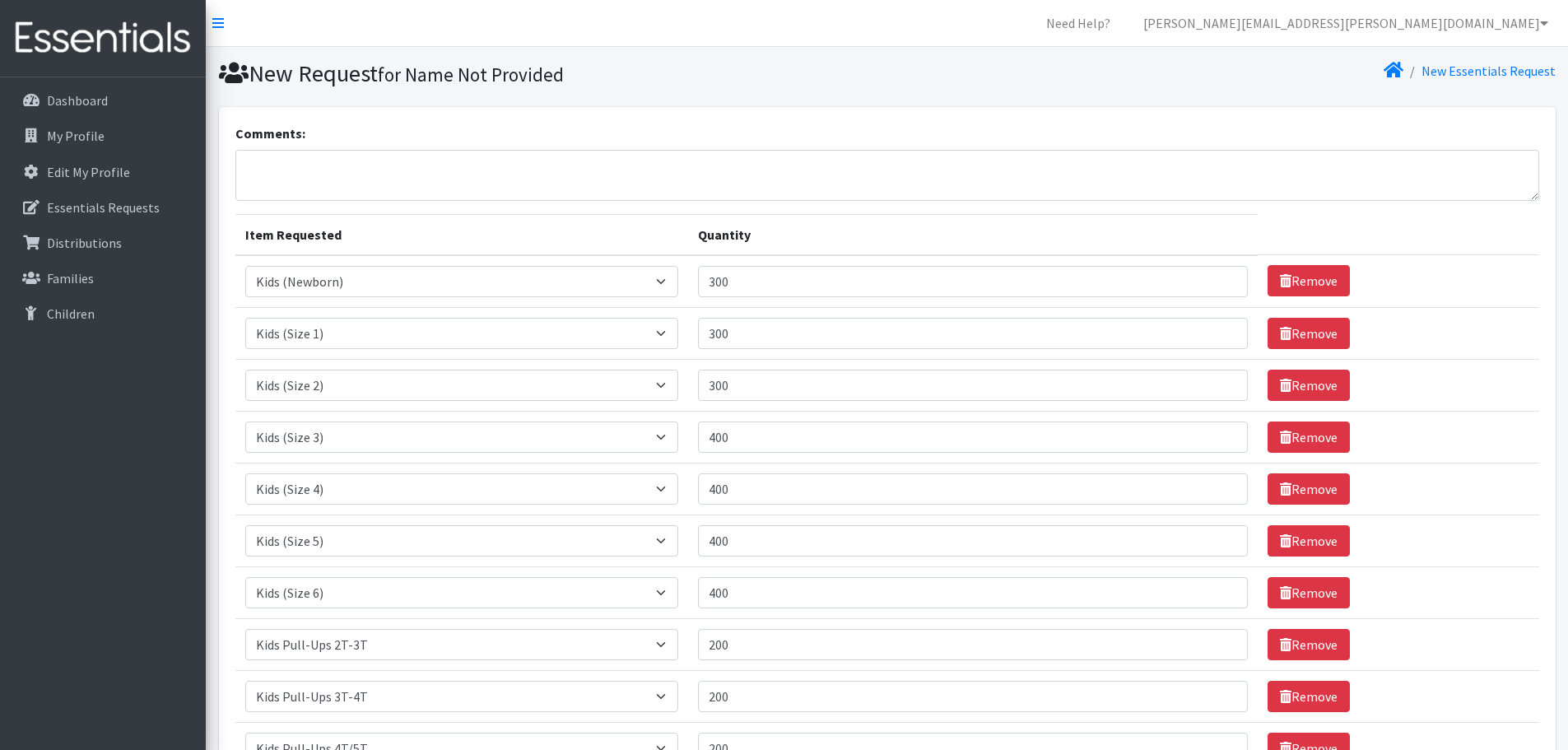
type input "120"
click at [472, 177] on textarea "Comments:" at bounding box center [887, 175] width 1304 height 51
type textarea "C"
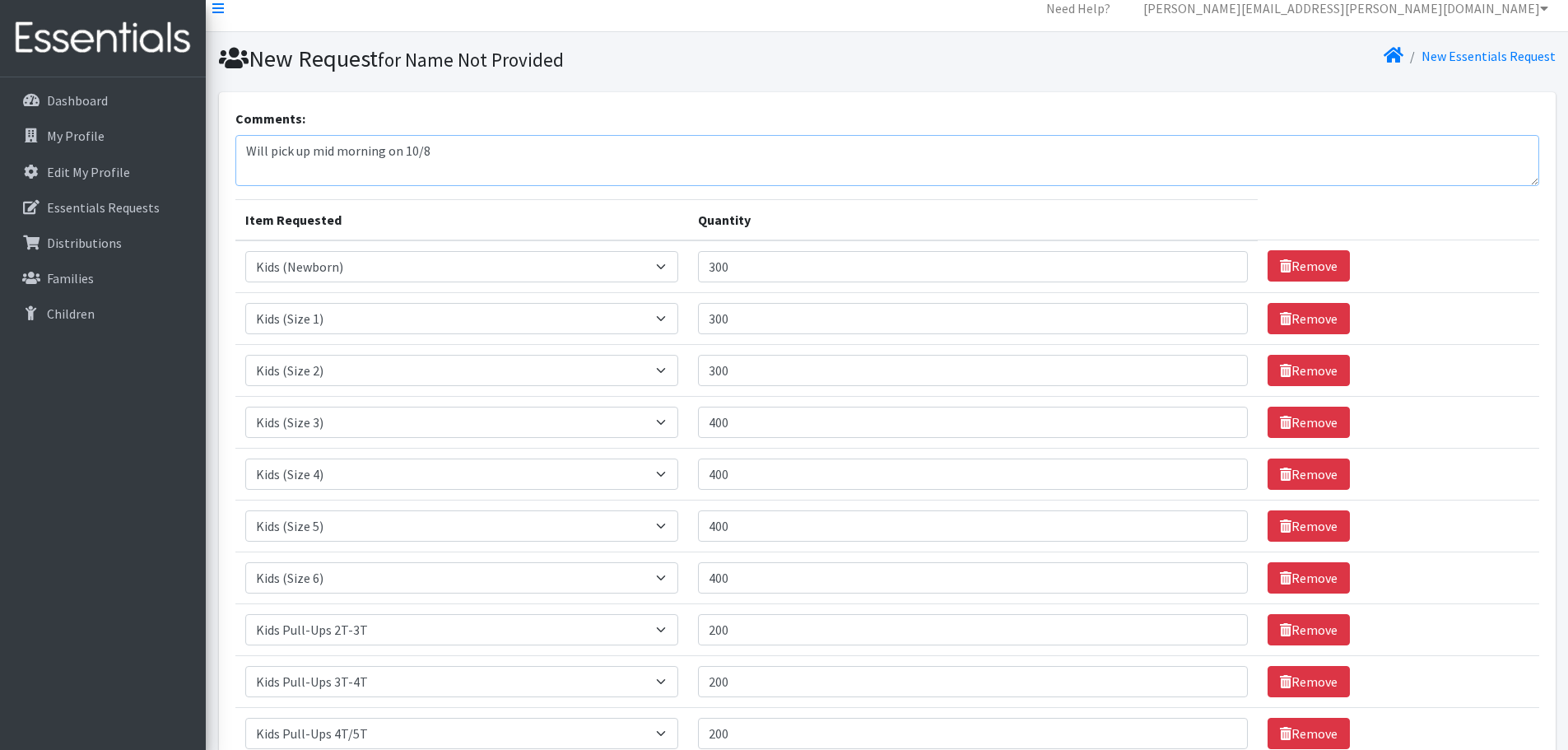
scroll to position [290, 0]
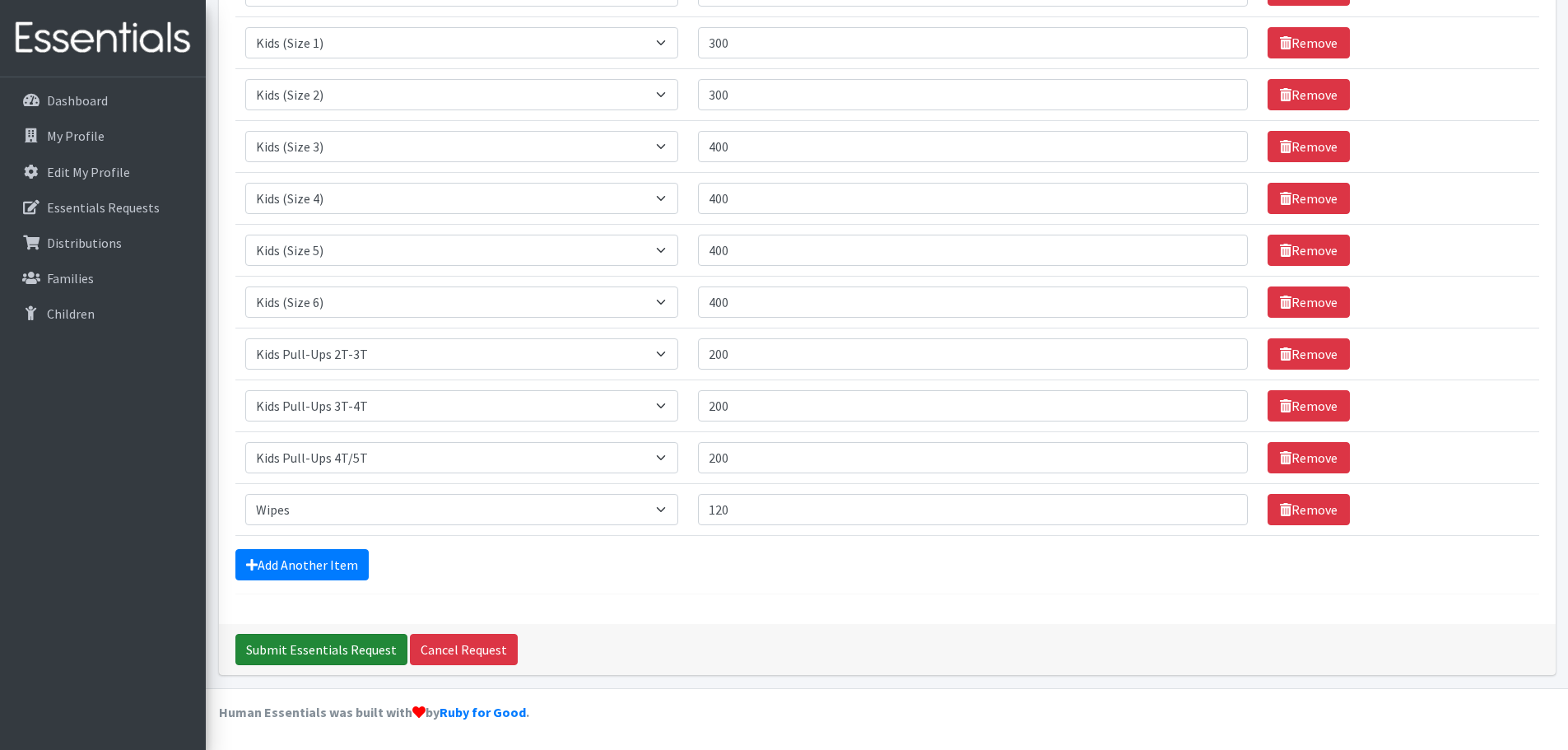
type textarea "Will pick up mid morning on 10/8"
click at [317, 645] on input "Submit Essentials Request" at bounding box center [321, 649] width 172 height 31
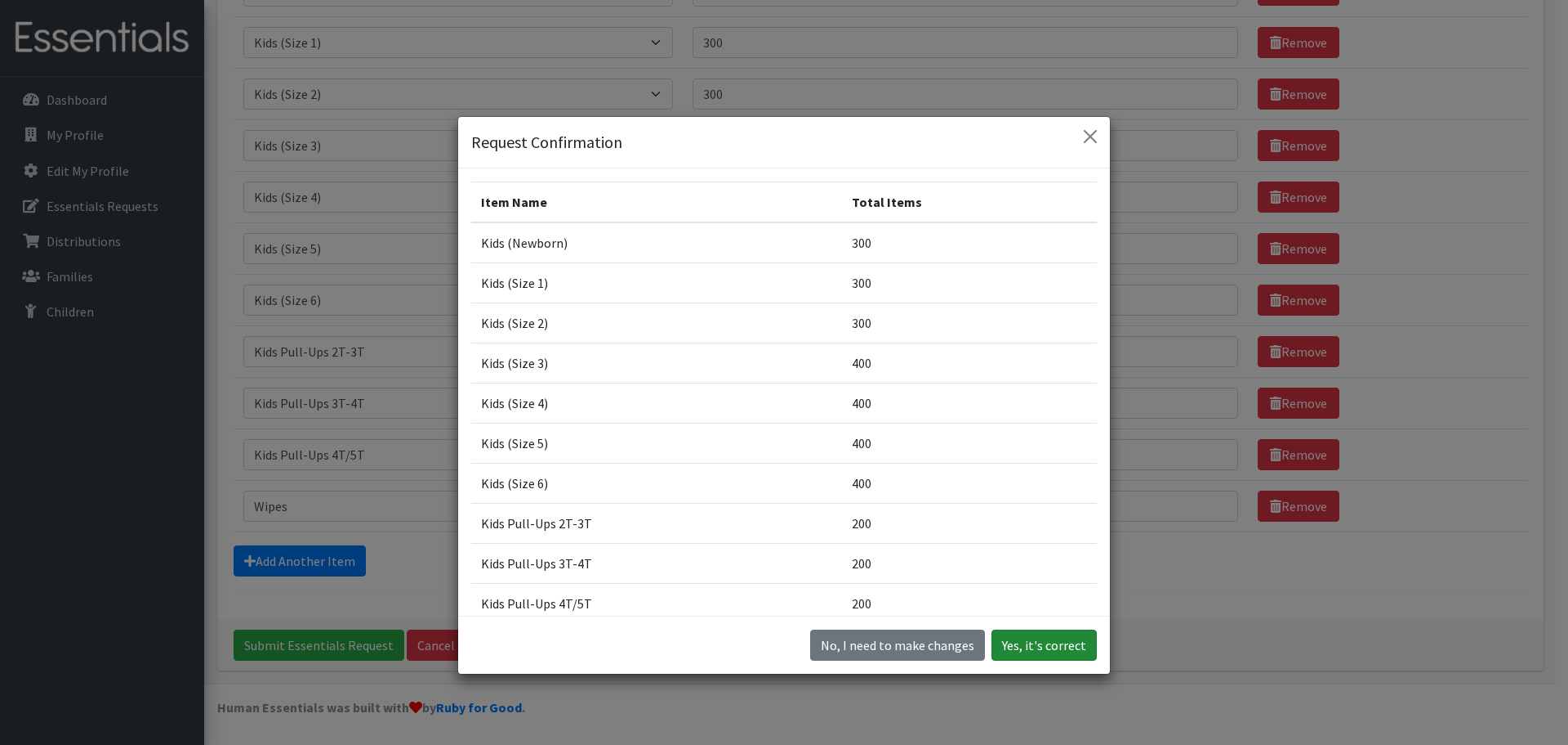
click at [1018, 640] on button "Yes, it's correct" at bounding box center [1044, 645] width 106 height 31
